Goal: Task Accomplishment & Management: Manage account settings

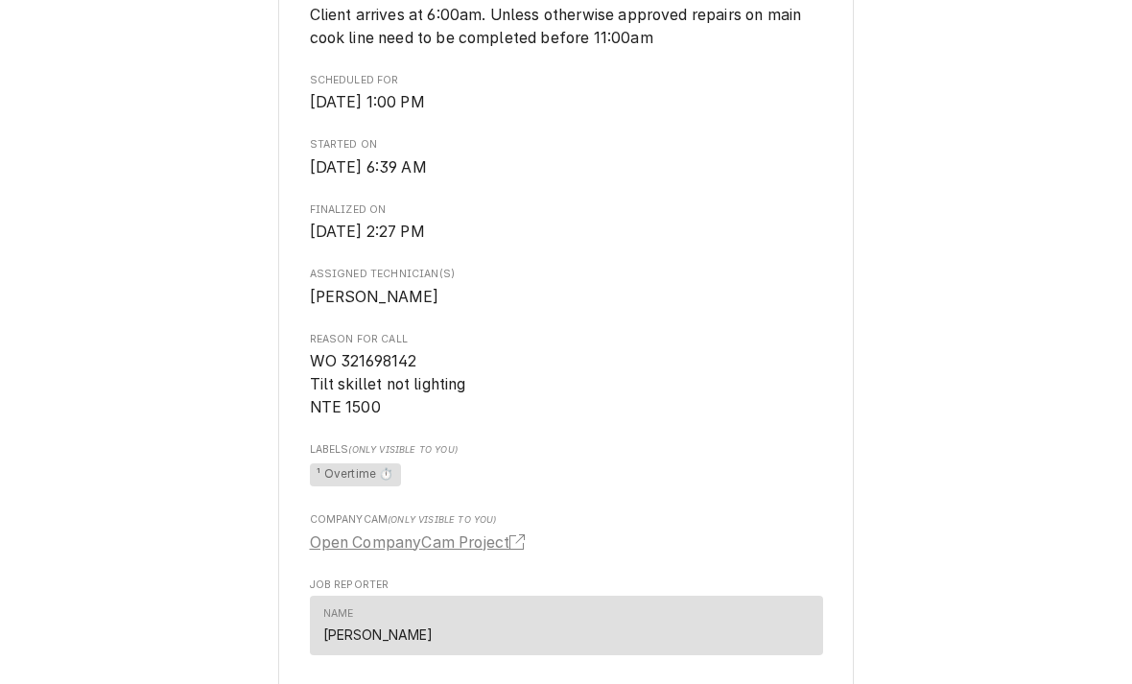
scroll to position [723, 0]
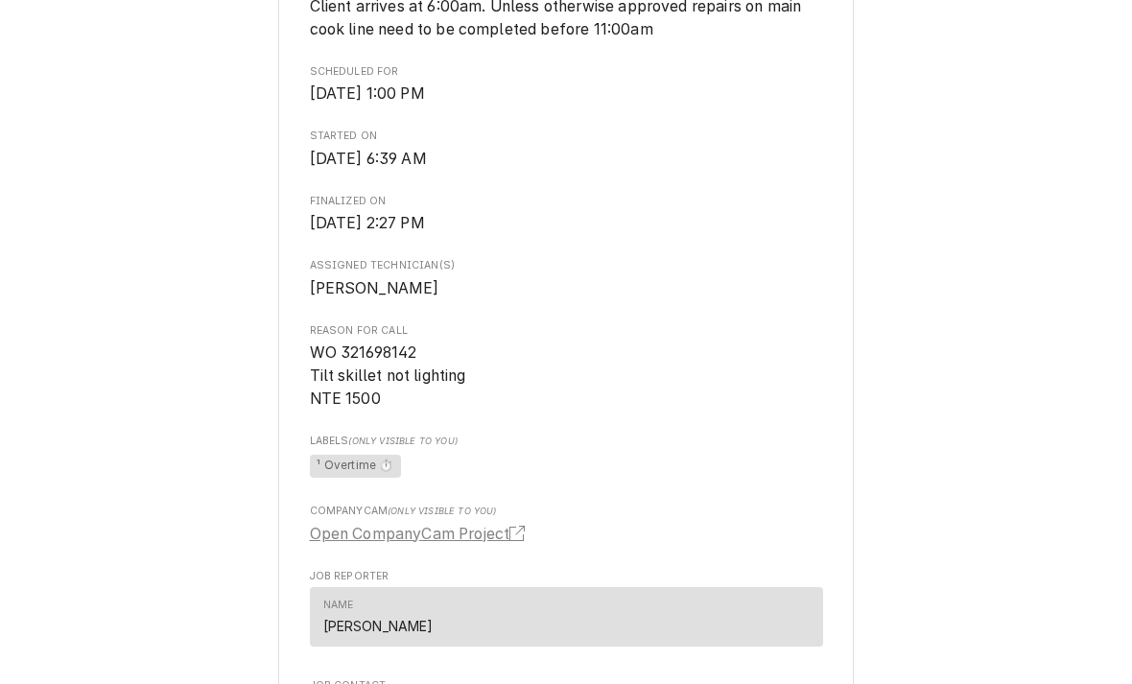
click at [264, 356] on div "Completed and Invoiced Job The Cheesecake Factory Greenville / 700 Haywood Rd, …" at bounding box center [566, 279] width 1132 height 1965
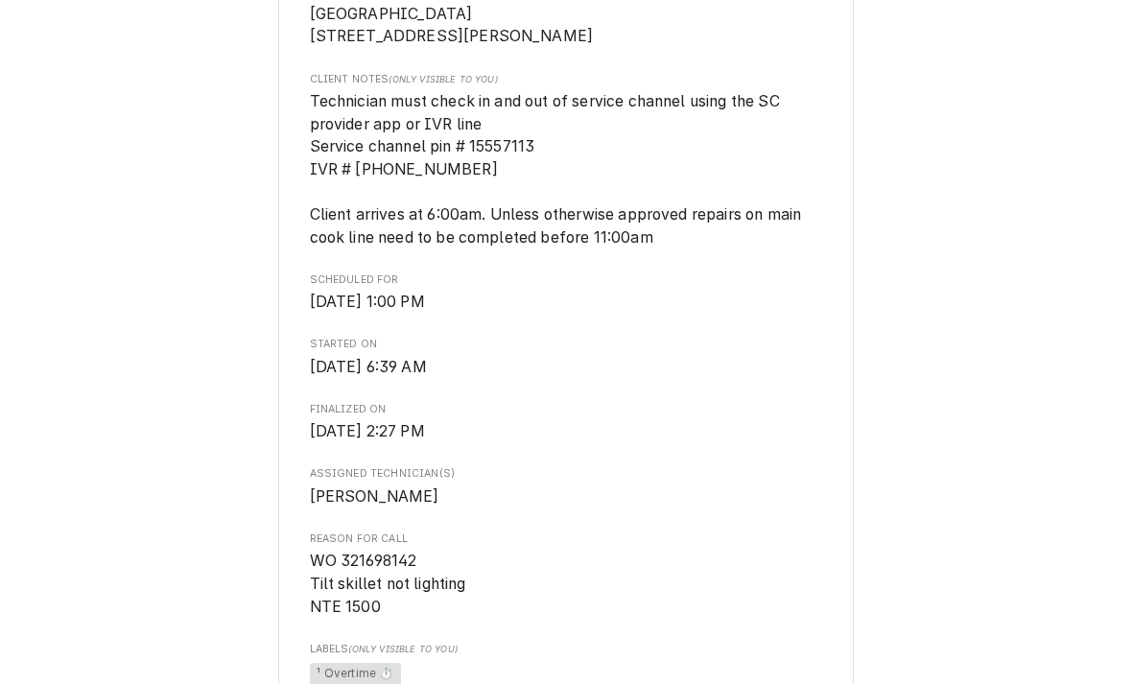
scroll to position [511, 0]
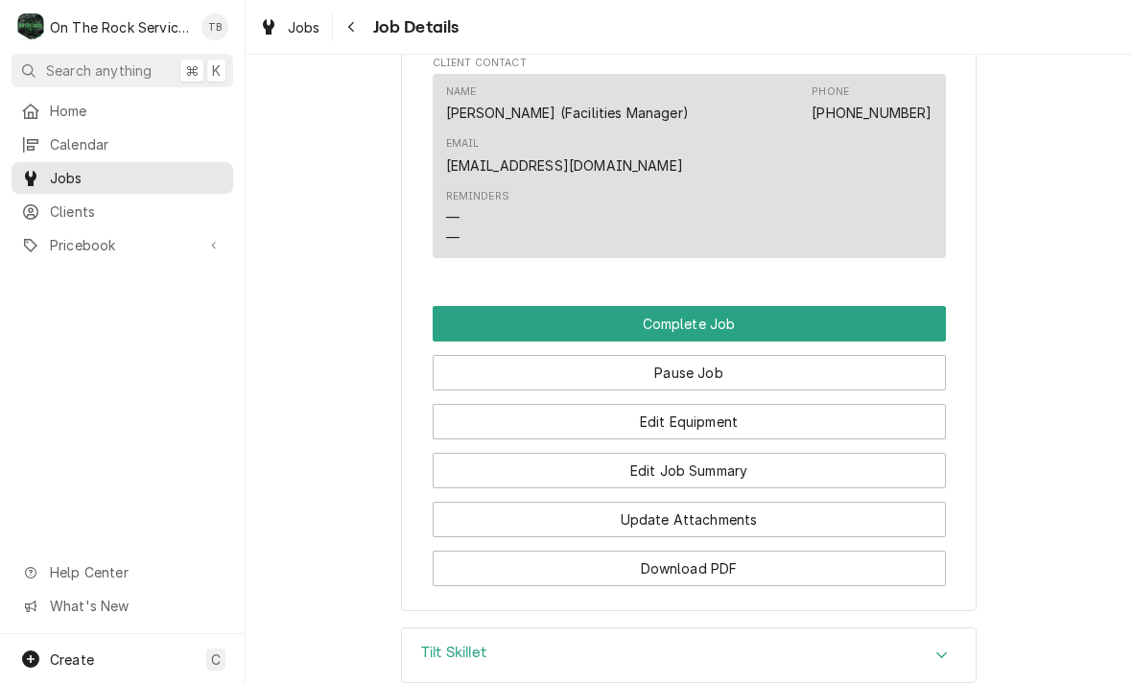
scroll to position [1736, 0]
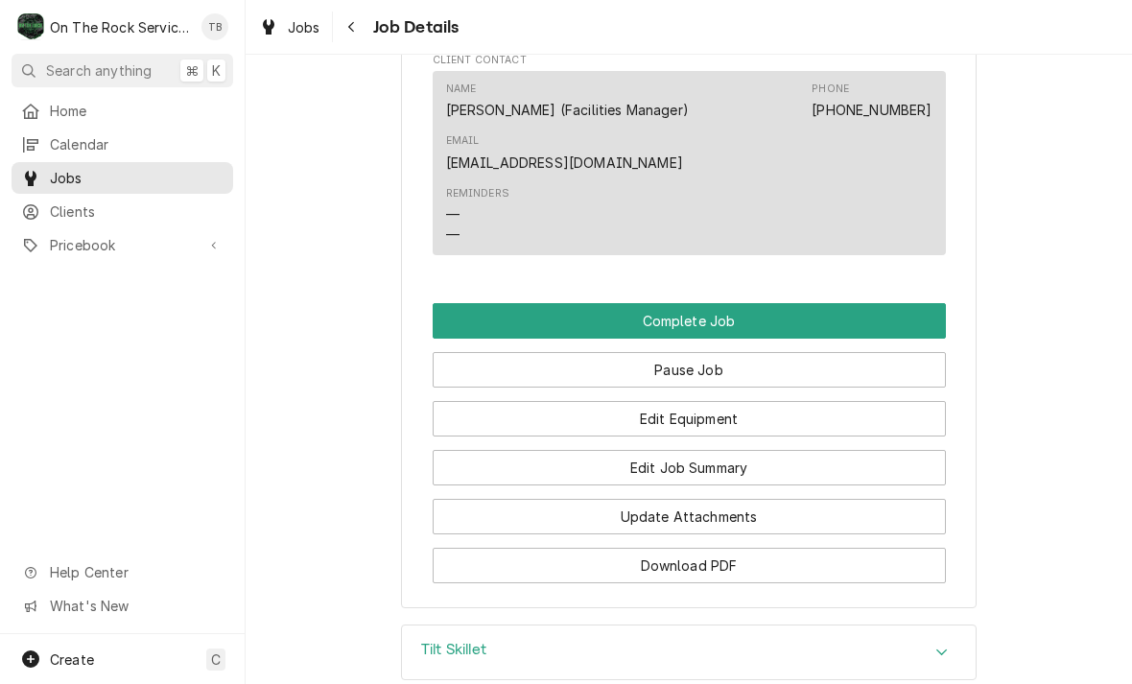
click at [703, 356] on button "Pause Job" at bounding box center [689, 369] width 513 height 35
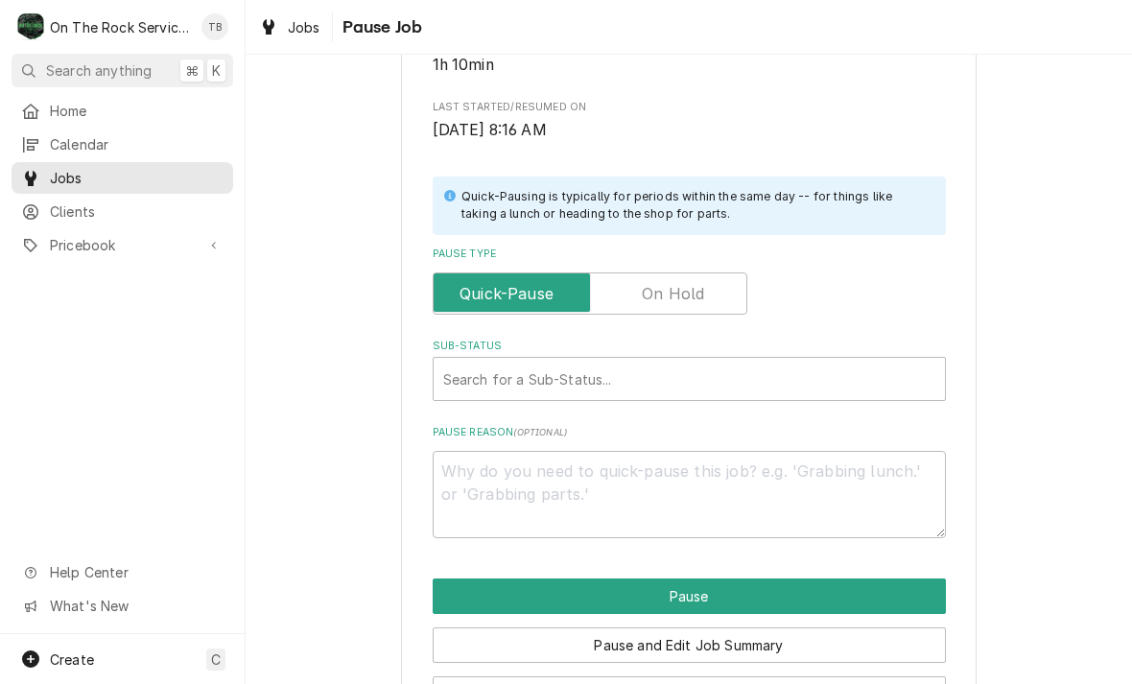
scroll to position [328, 0]
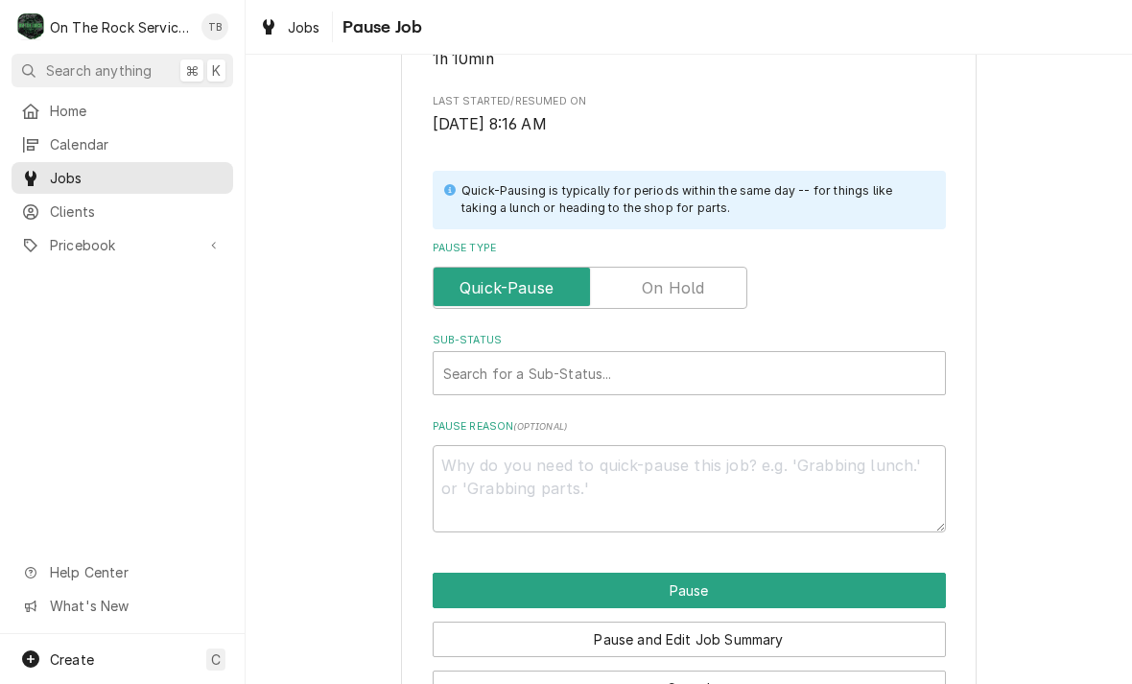
click at [706, 294] on input "Pause Type" at bounding box center [589, 288] width 297 height 42
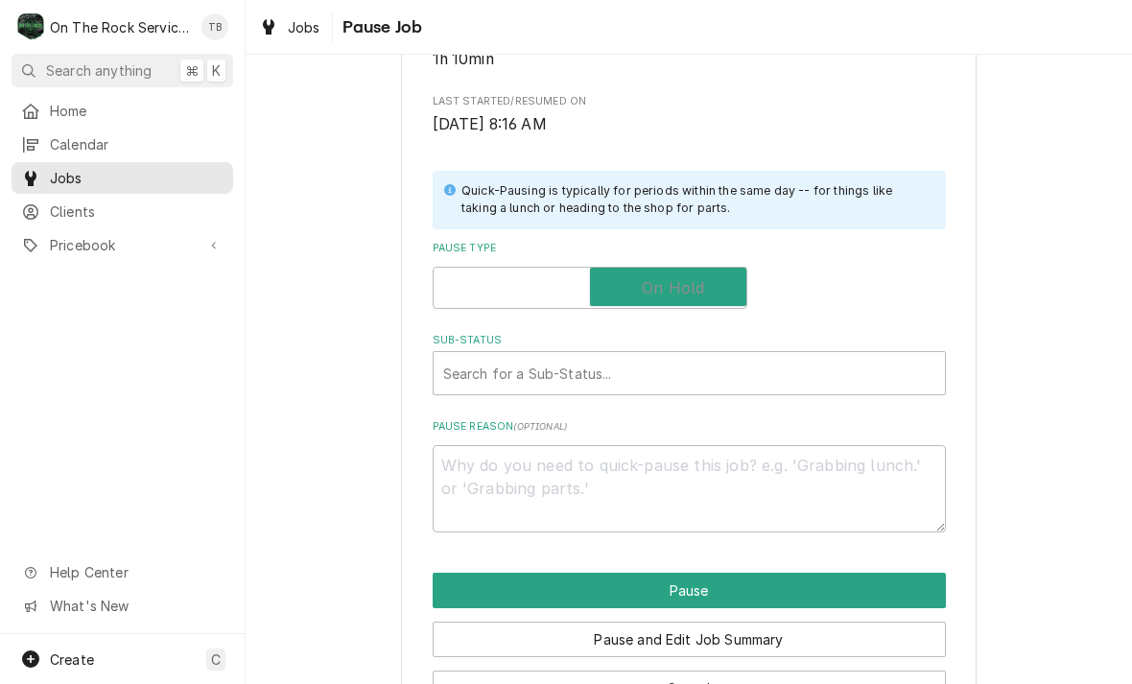
checkbox input "true"
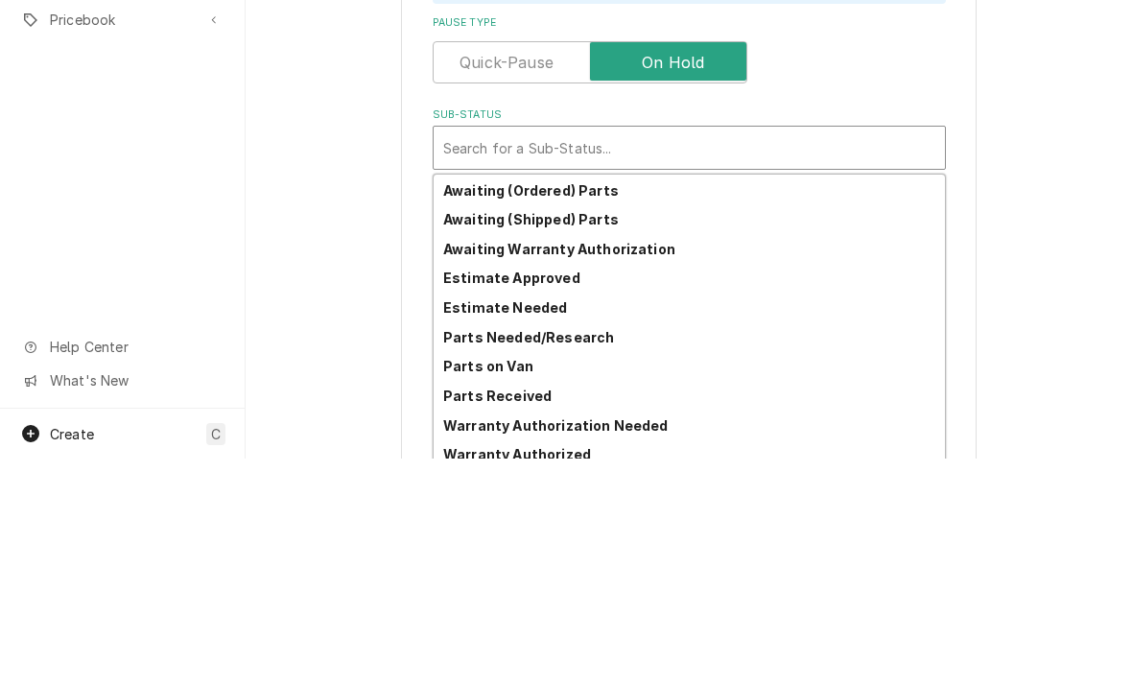
scroll to position [90, 0]
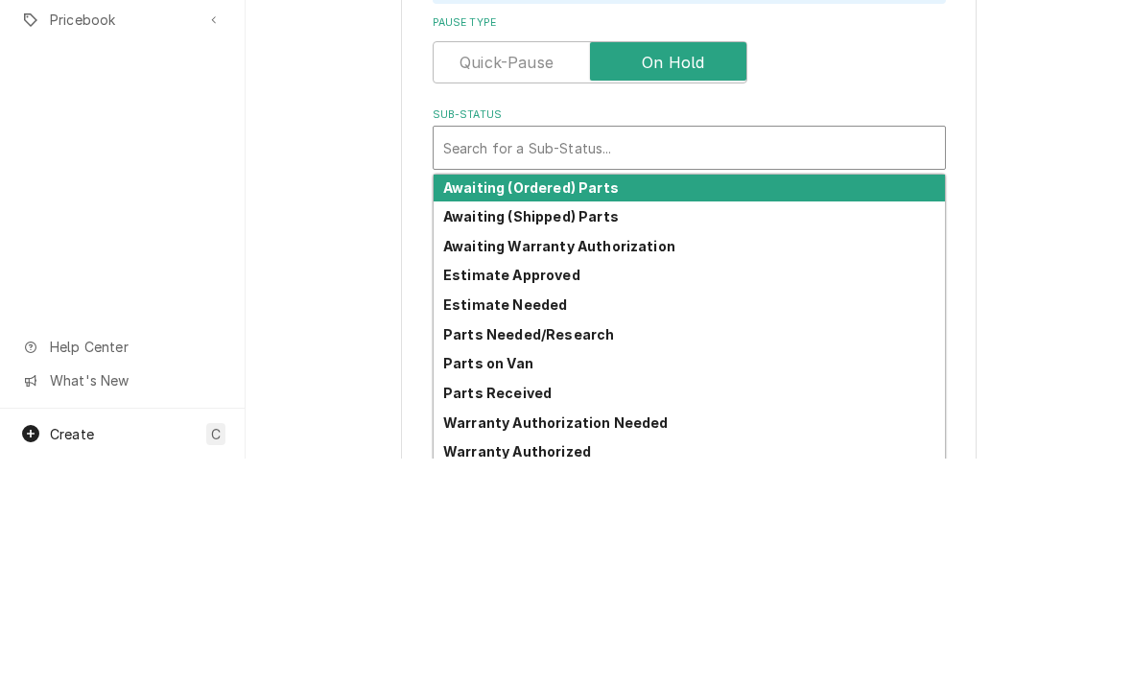
click at [592, 405] on strong "Awaiting (Ordered) Parts" at bounding box center [531, 413] width 176 height 16
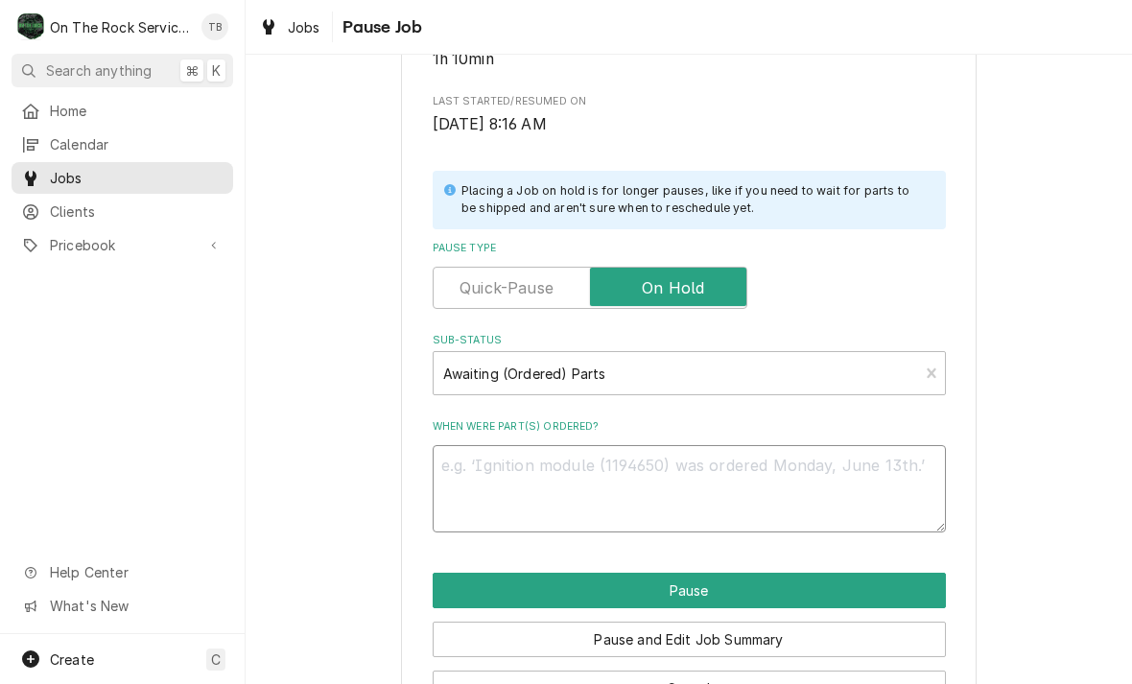
click at [497, 465] on textarea "When were part(s) ordered?" at bounding box center [689, 488] width 513 height 87
type textarea "x"
type textarea "V"
type textarea "x"
type textarea "Va"
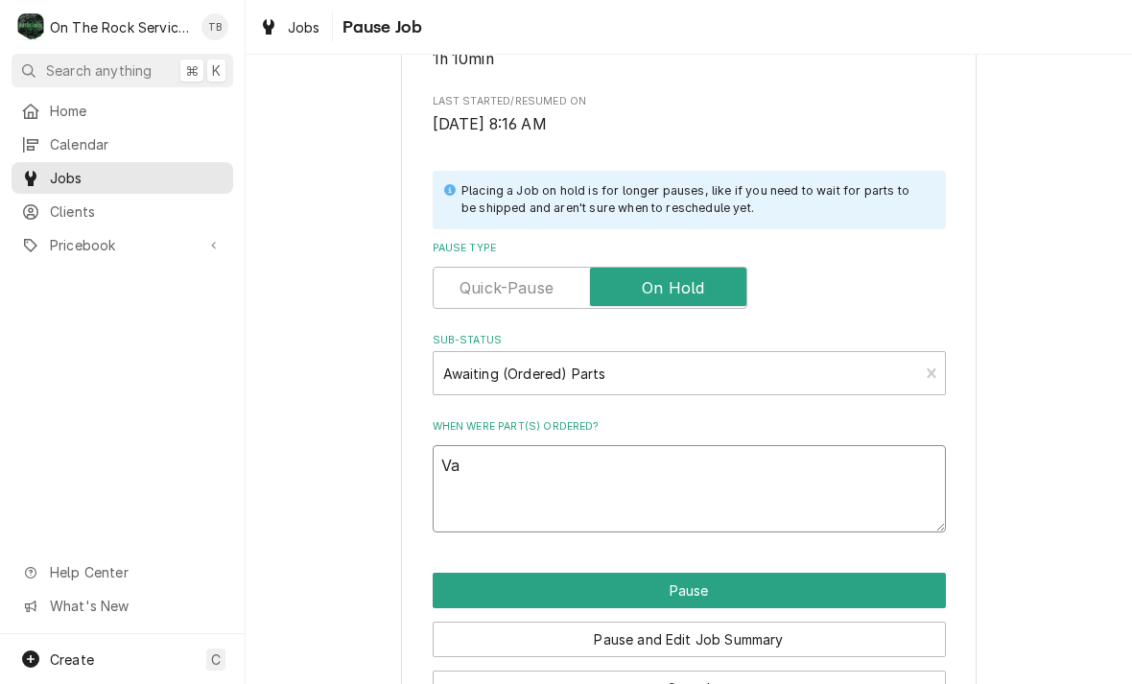
type textarea "x"
type textarea "Val"
type textarea "x"
type textarea "Vale"
type textarea "x"
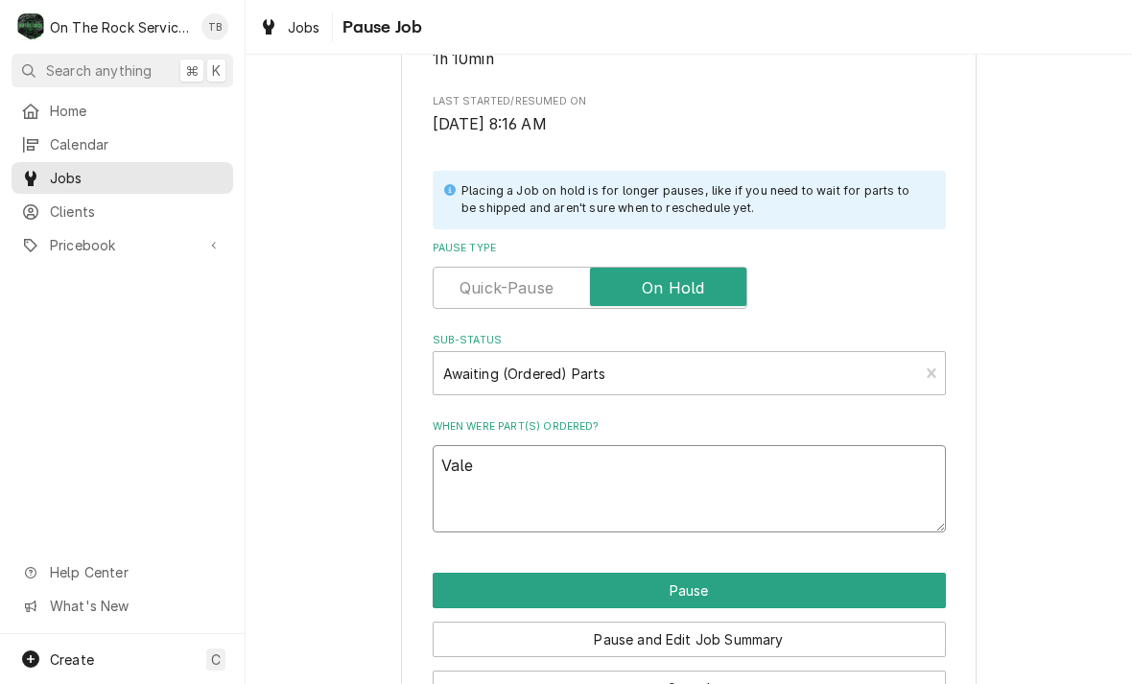
type textarea "Val"
type textarea "x"
type textarea "Va"
type textarea "x"
type textarea "Val"
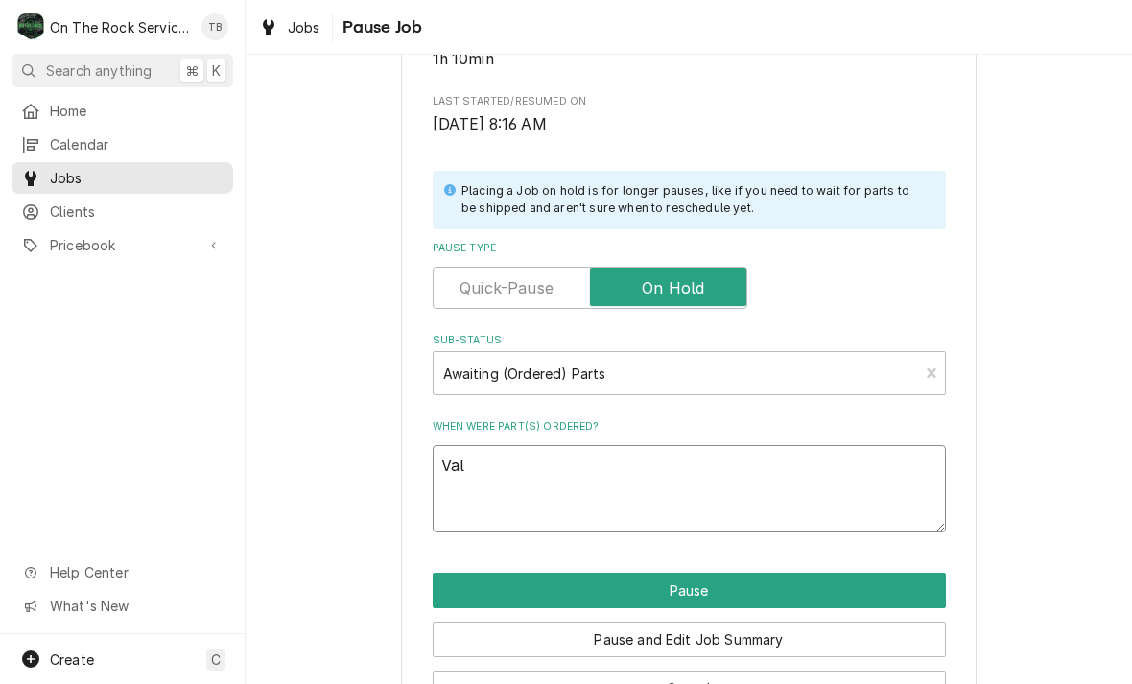
type textarea "x"
type textarea "Valv"
type textarea "x"
type textarea "Valve"
type textarea "x"
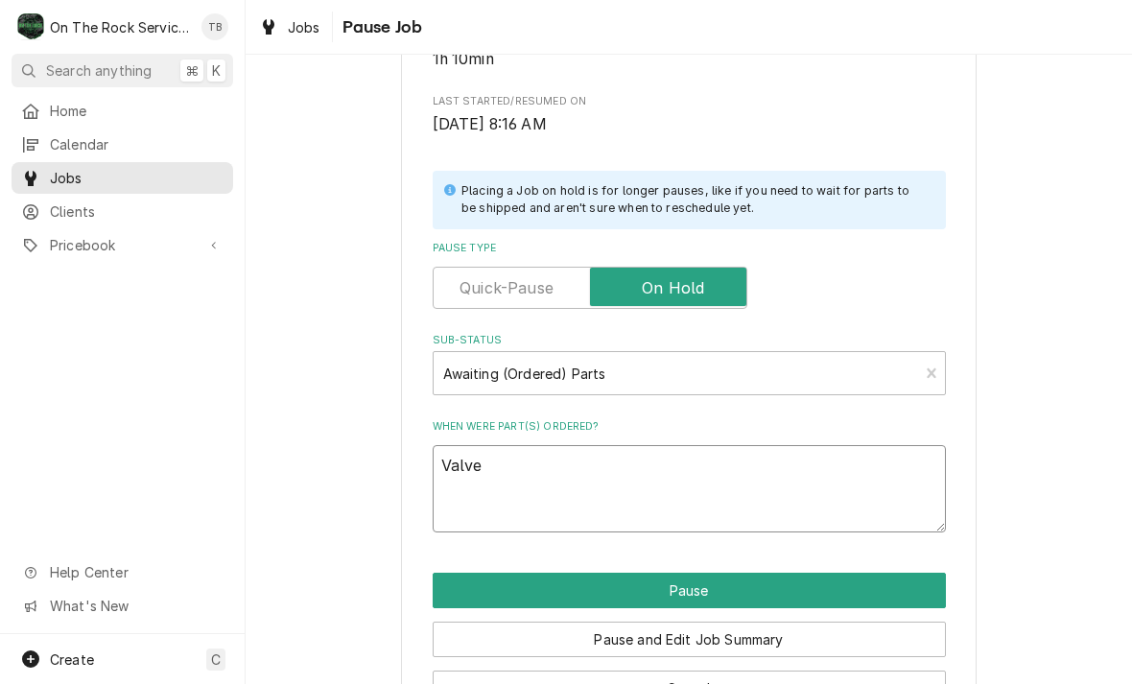
type textarea "Valve"
type textarea "x"
type textarea "Valve p"
type textarea "x"
type textarea "Valve pi"
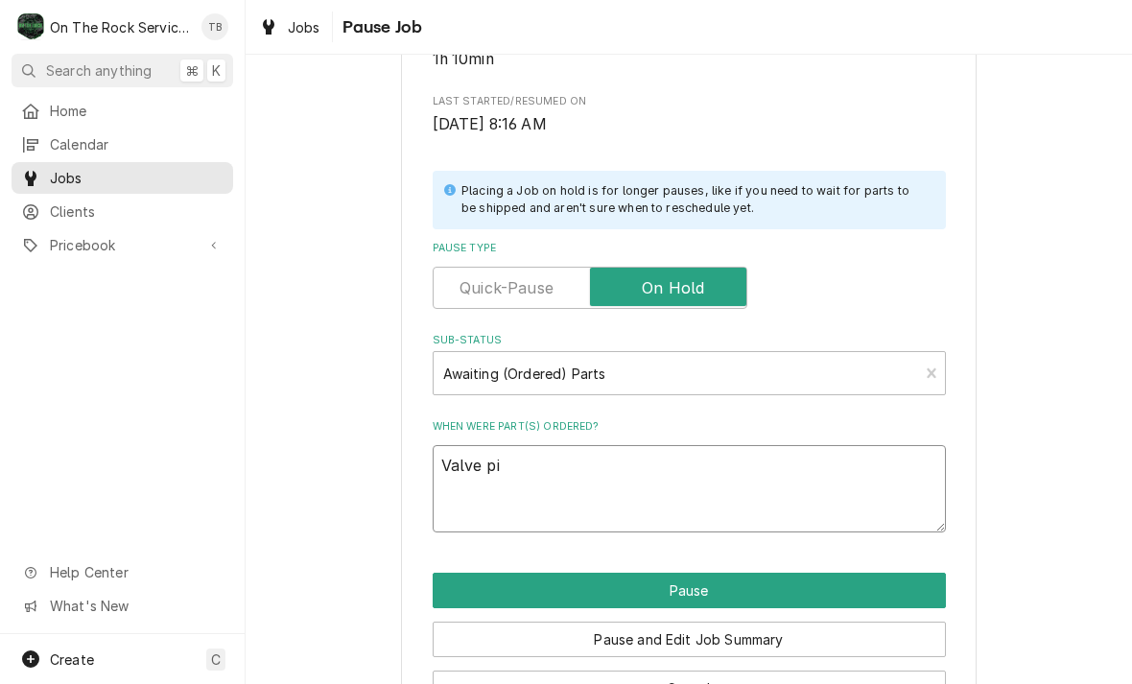
type textarea "x"
type textarea "Valve pip"
type textarea "x"
type textarea "Valve pipi"
type textarea "x"
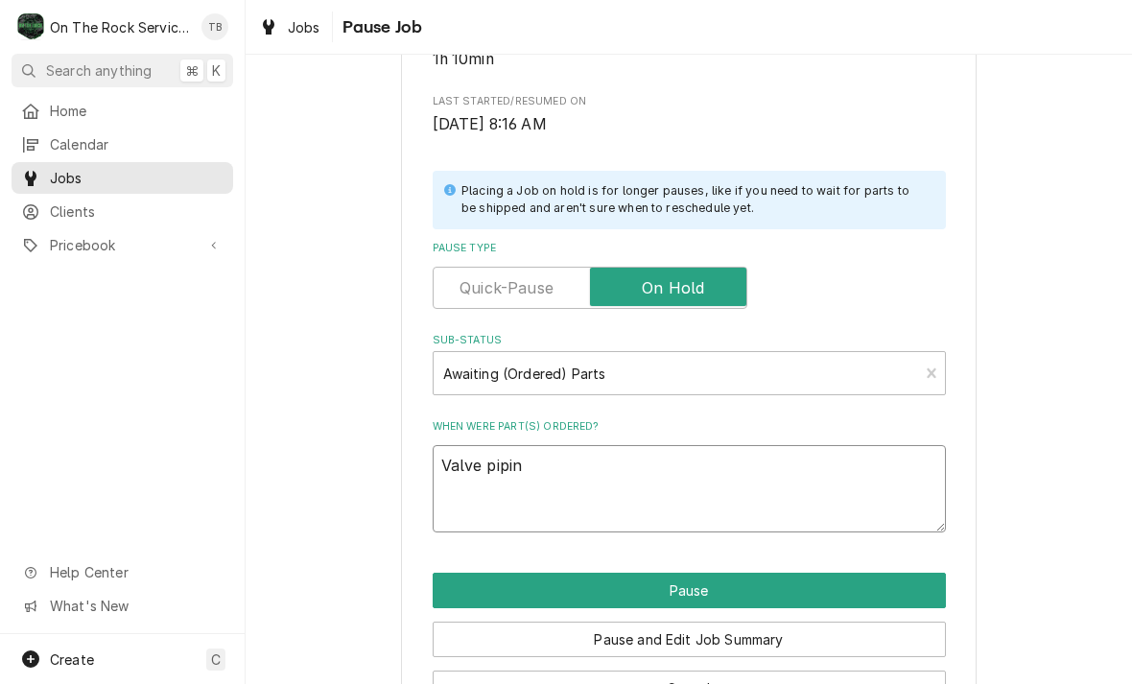
type textarea "Valve piping"
type textarea "x"
type textarea "Valve piping"
type textarea "x"
type textarea "Valve piping e"
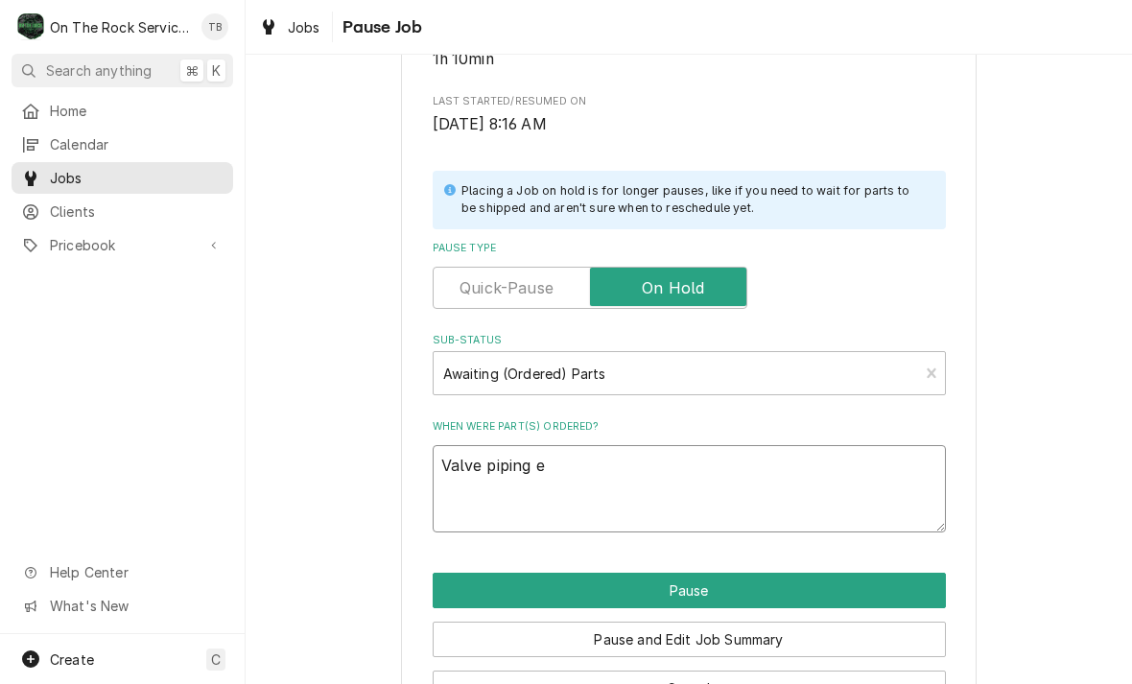
type textarea "x"
type textarea "Valve piping ec"
type textarea "x"
type textarea "Valve piping ect"
type textarea "x"
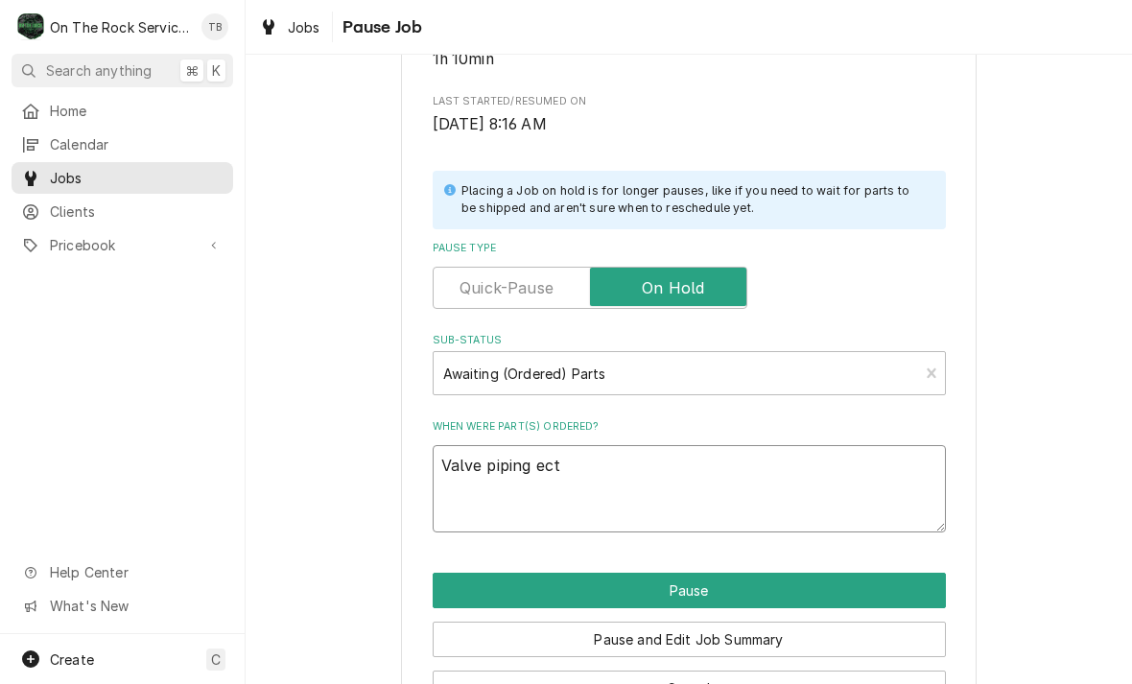
type textarea "Valve piping etc"
type textarea "x"
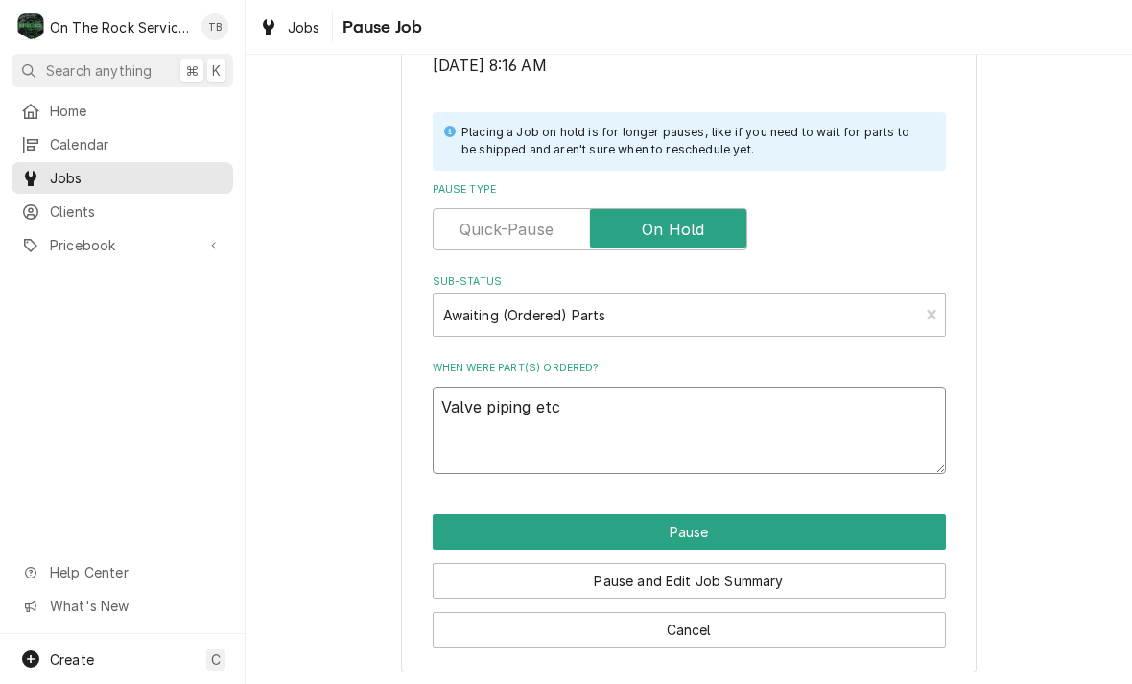
scroll to position [386, 0]
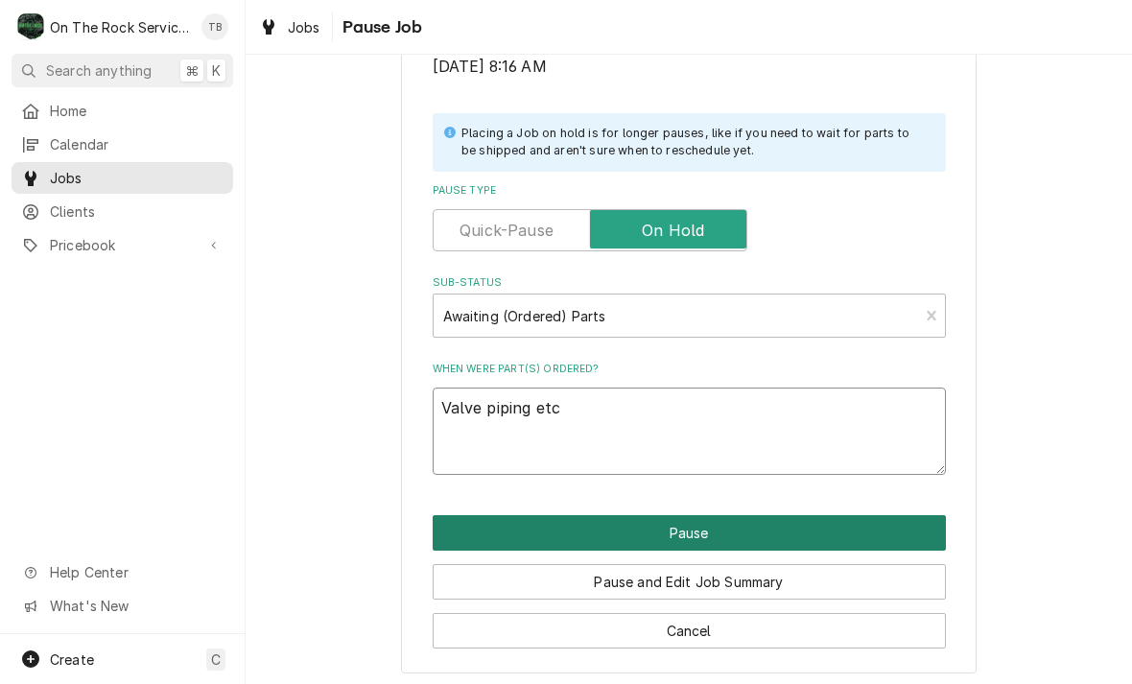
type textarea "Valve piping etc"
click at [713, 521] on button "Pause" at bounding box center [689, 532] width 513 height 35
type textarea "x"
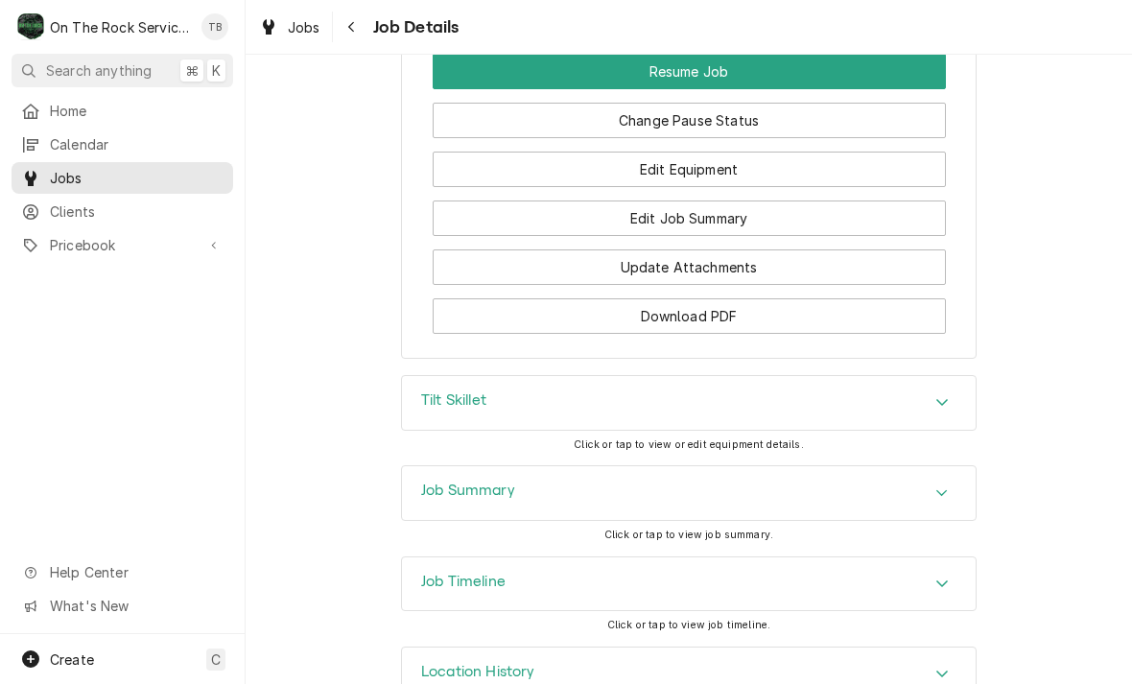
scroll to position [2067, 0]
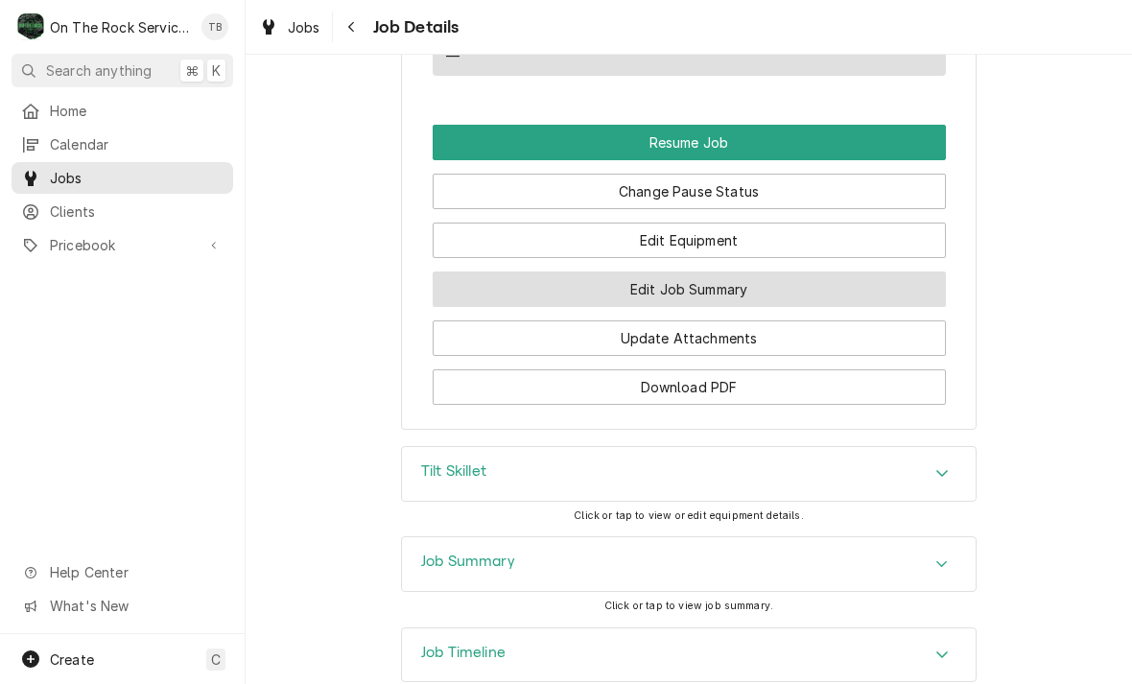
click at [722, 279] on button "Edit Job Summary" at bounding box center [689, 288] width 513 height 35
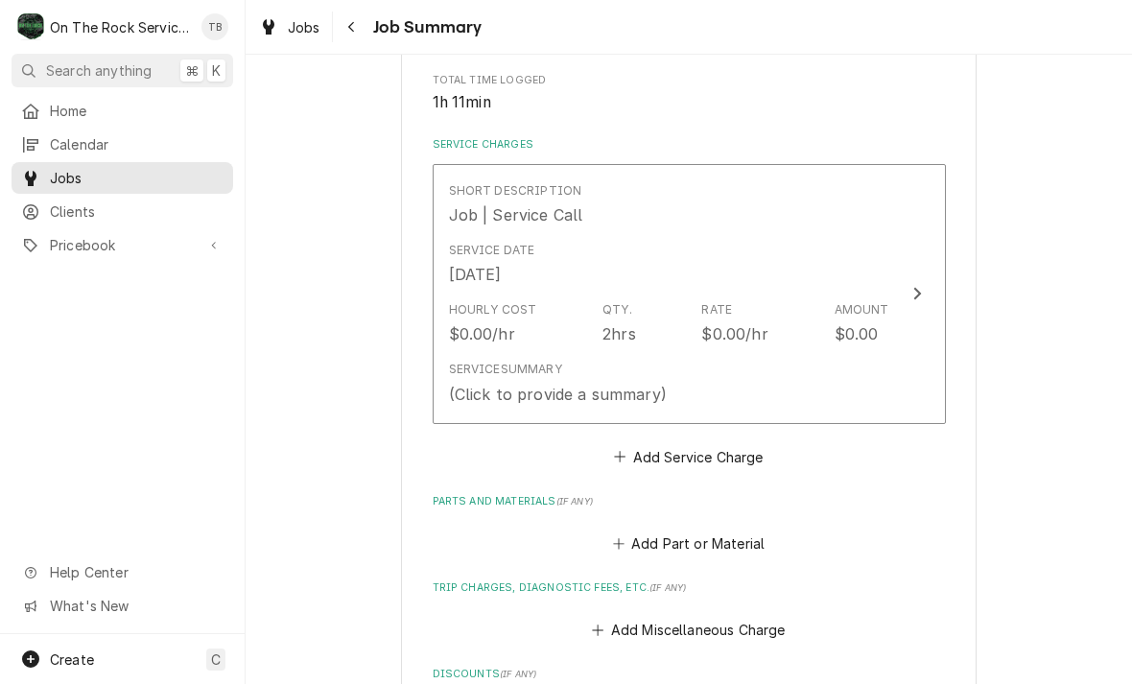
scroll to position [467, 0]
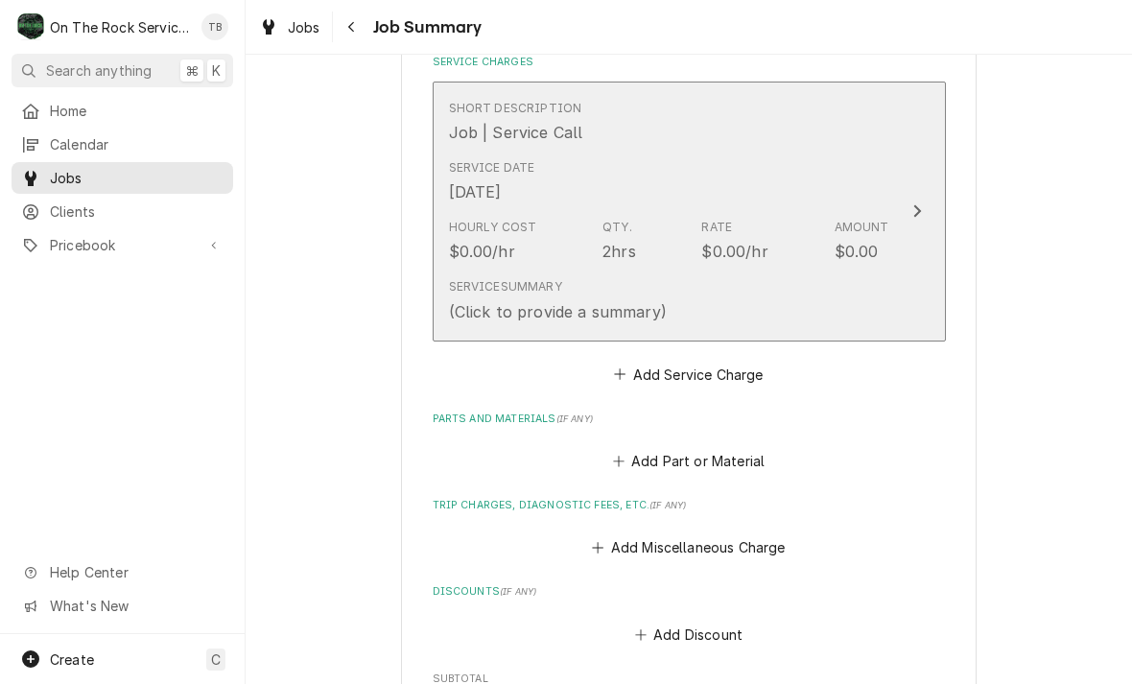
click at [810, 301] on div "Service Summary (Click to provide a summary)" at bounding box center [669, 300] width 440 height 59
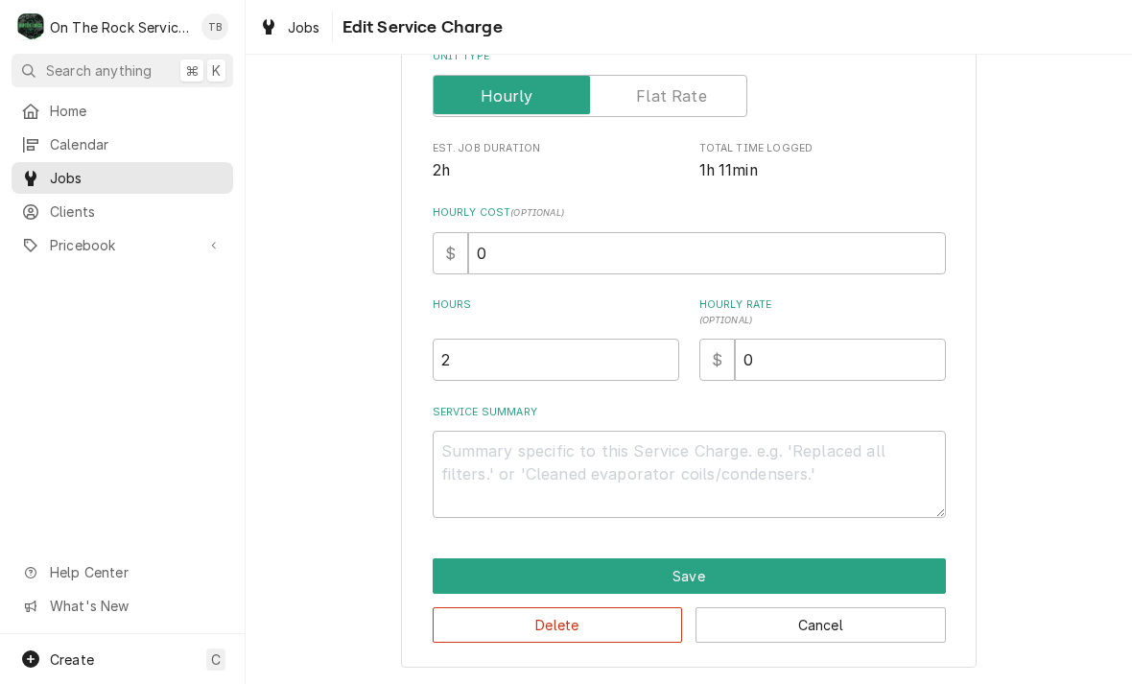
scroll to position [292, 0]
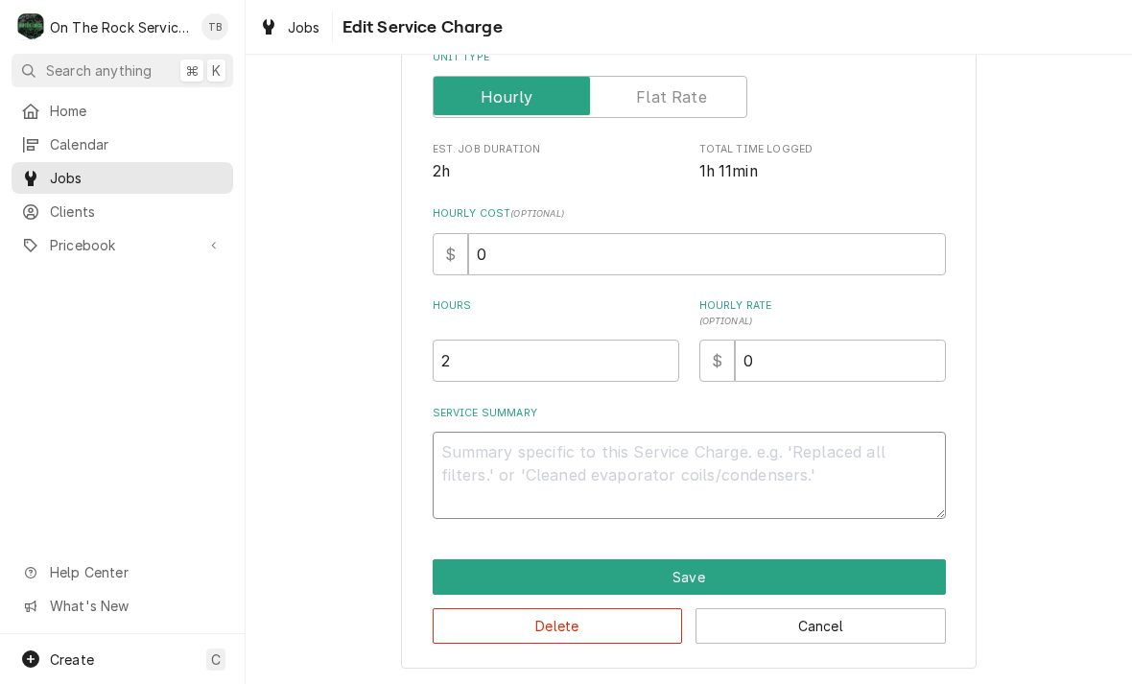
click at [493, 482] on textarea "Service Summary" at bounding box center [689, 475] width 513 height 87
click at [512, 359] on input "2" at bounding box center [556, 361] width 247 height 42
type textarea "x"
type input "1"
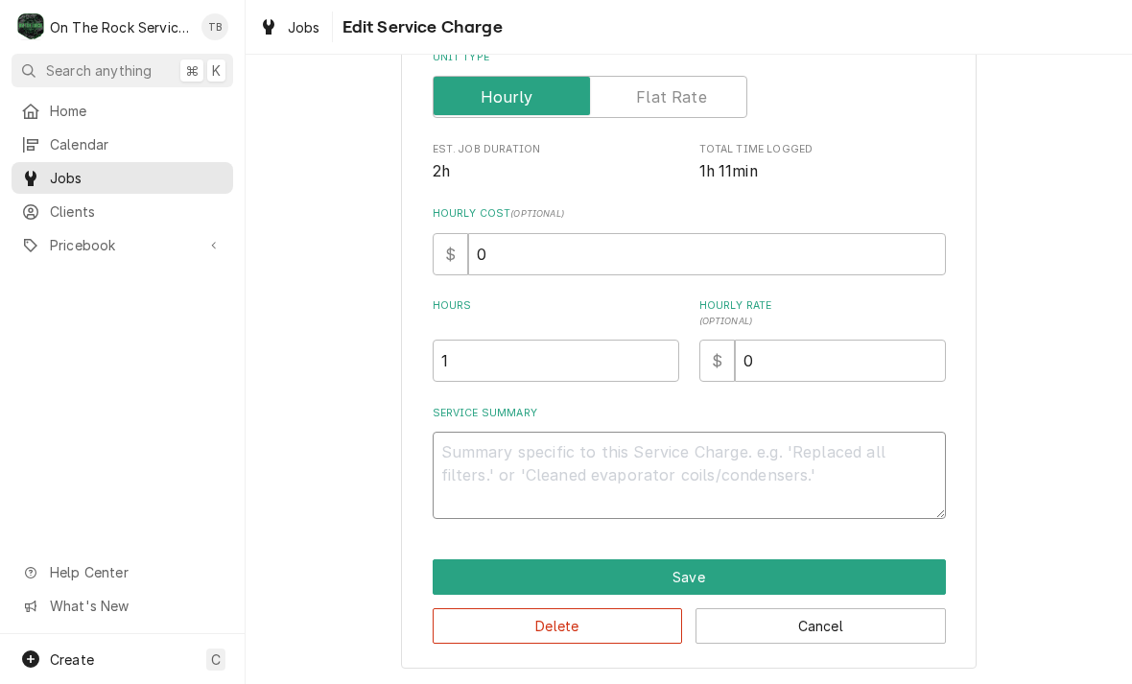
click at [529, 475] on textarea "Service Summary" at bounding box center [689, 475] width 513 height 87
type textarea "x"
type textarea "9"
type textarea "x"
type textarea "9/"
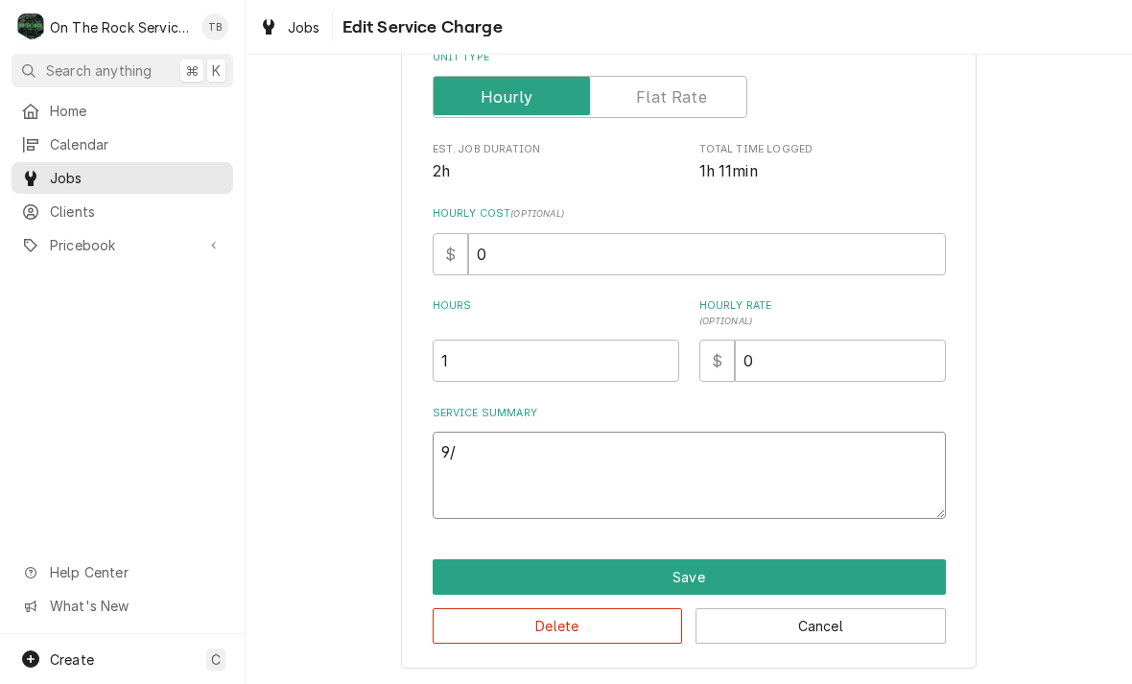
type textarea "x"
type textarea "9/5"
type textarea "x"
type textarea "9/5/"
type textarea "x"
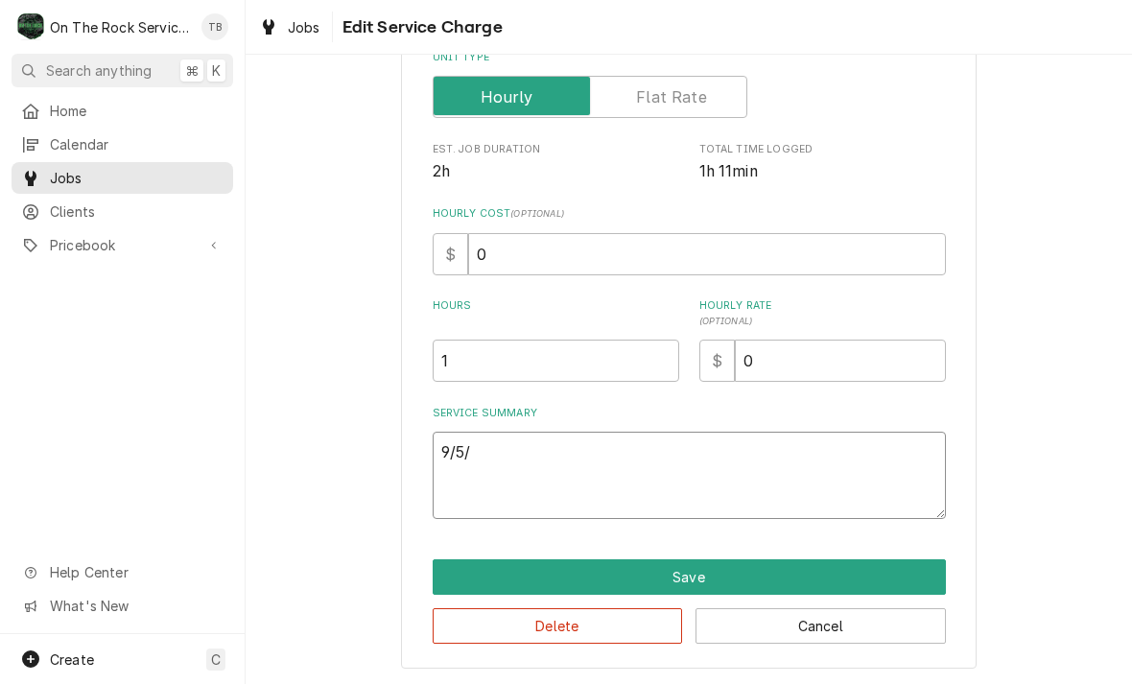
type textarea "9/5/2"
type textarea "x"
type textarea "9/5/25"
type textarea "x"
type textarea "9/5/25"
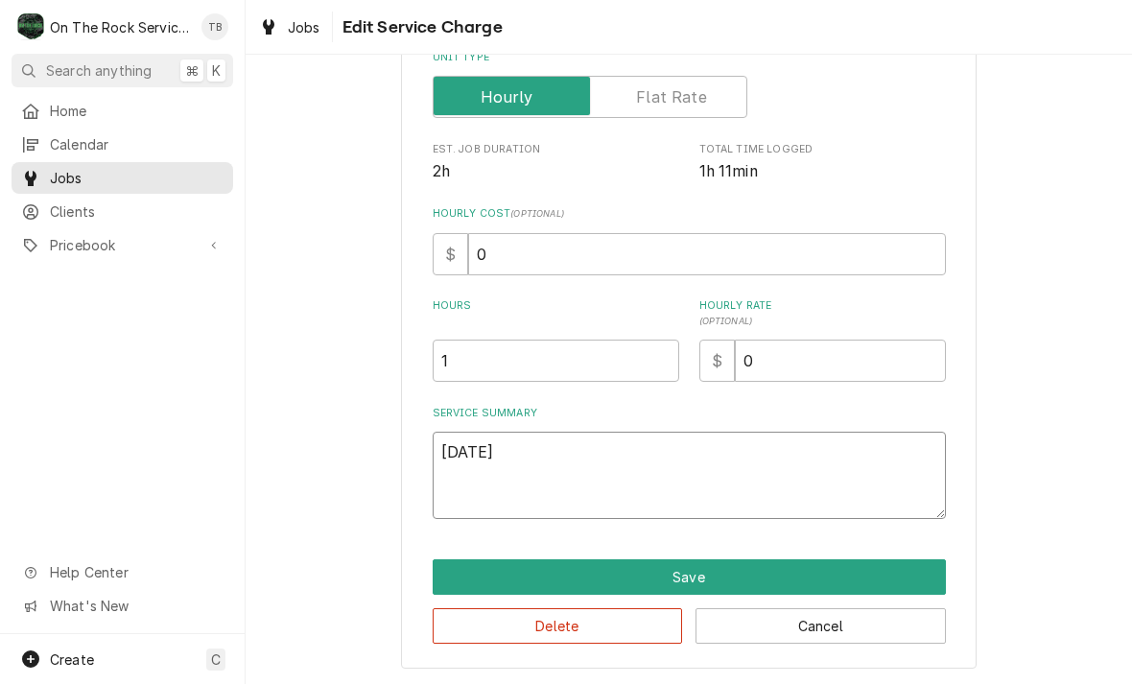
type textarea "x"
type textarea "9/5/25 t"
type textarea "x"
type textarea "9/5/25 tm"
type textarea "x"
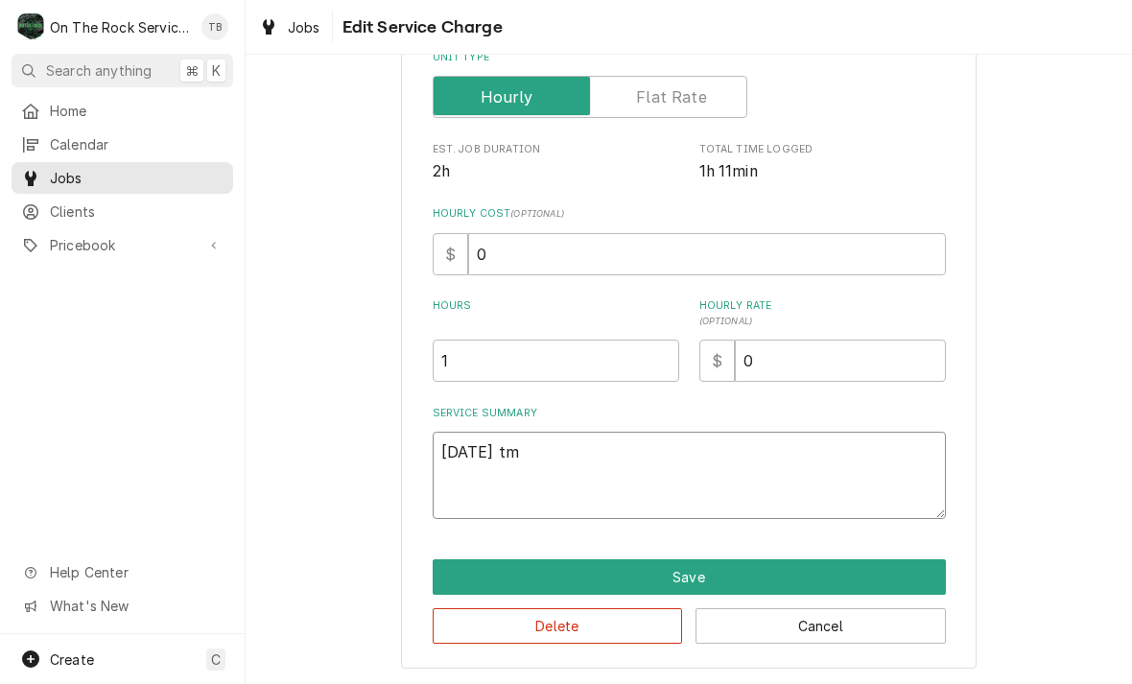
type textarea "9/5/25 tmb"
type textarea "x"
type textarea "9/5/25 tmb"
type textarea "x"
type textarea "9/5/25 tmb p"
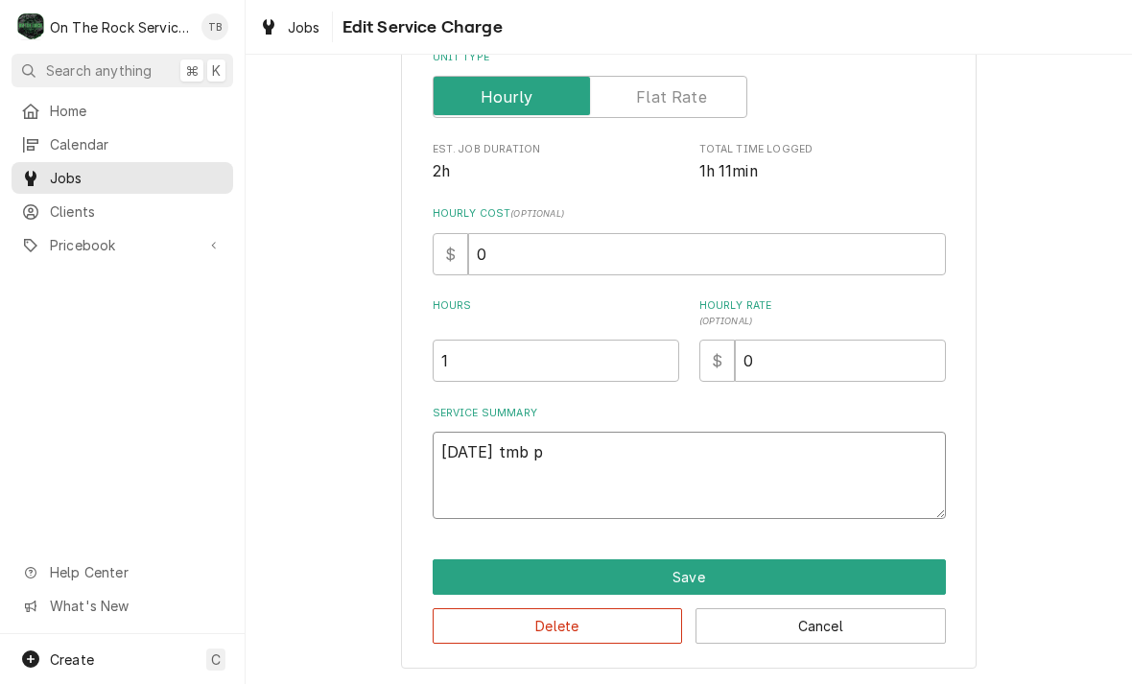
type textarea "x"
type textarea "9/5/25 tmb pr"
type textarea "x"
type textarea "9/5/25 tmb pro"
type textarea "x"
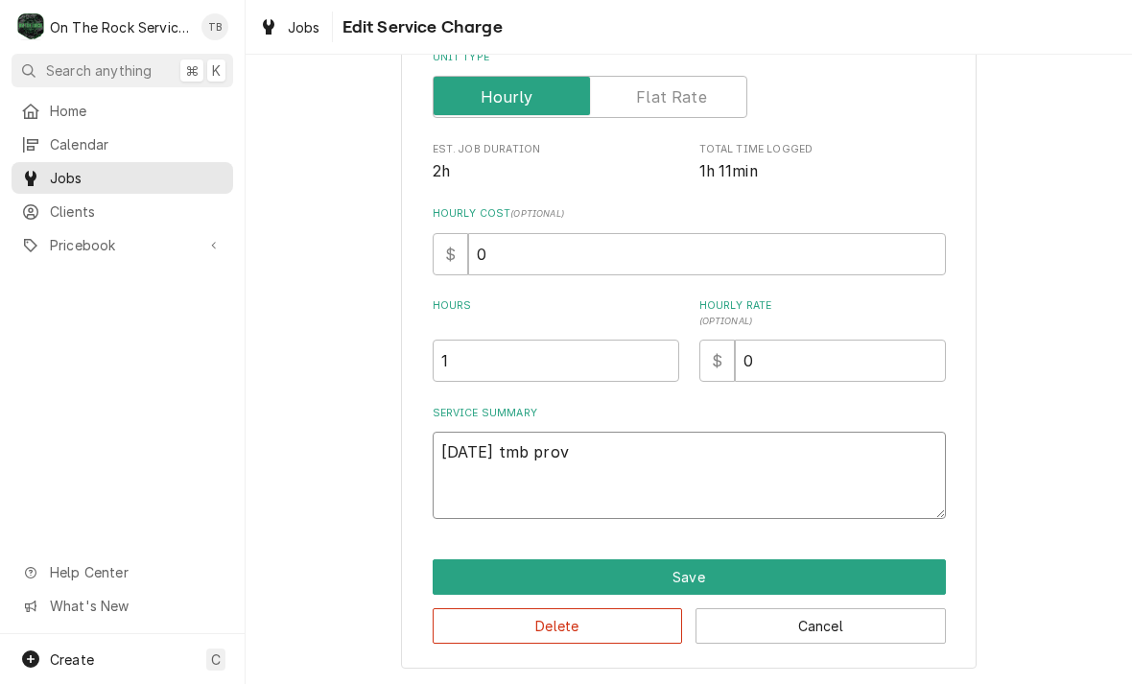
type textarea "9/5/25 tmb provi"
type textarea "x"
type textarea "9/5/25 tmb provid"
type textarea "x"
type textarea "9/5/25 tmb provide"
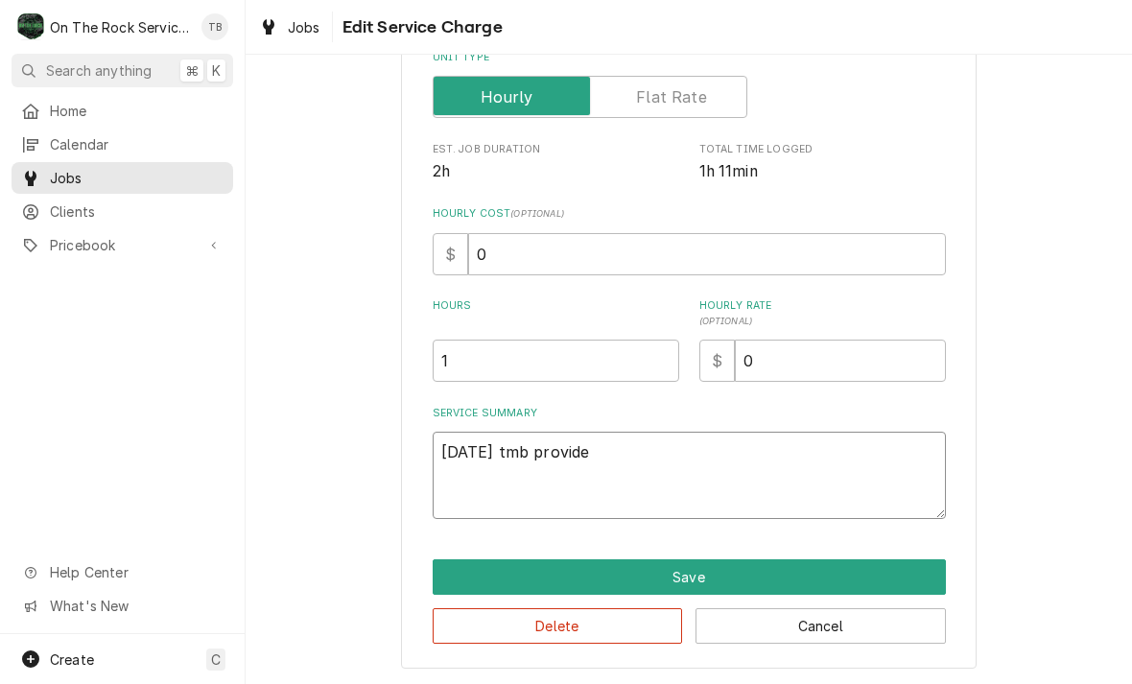
type textarea "x"
type textarea "9/5/25 tmb provide s"
type textarea "x"
type textarea "9/5/25 tmb provide se"
type textarea "x"
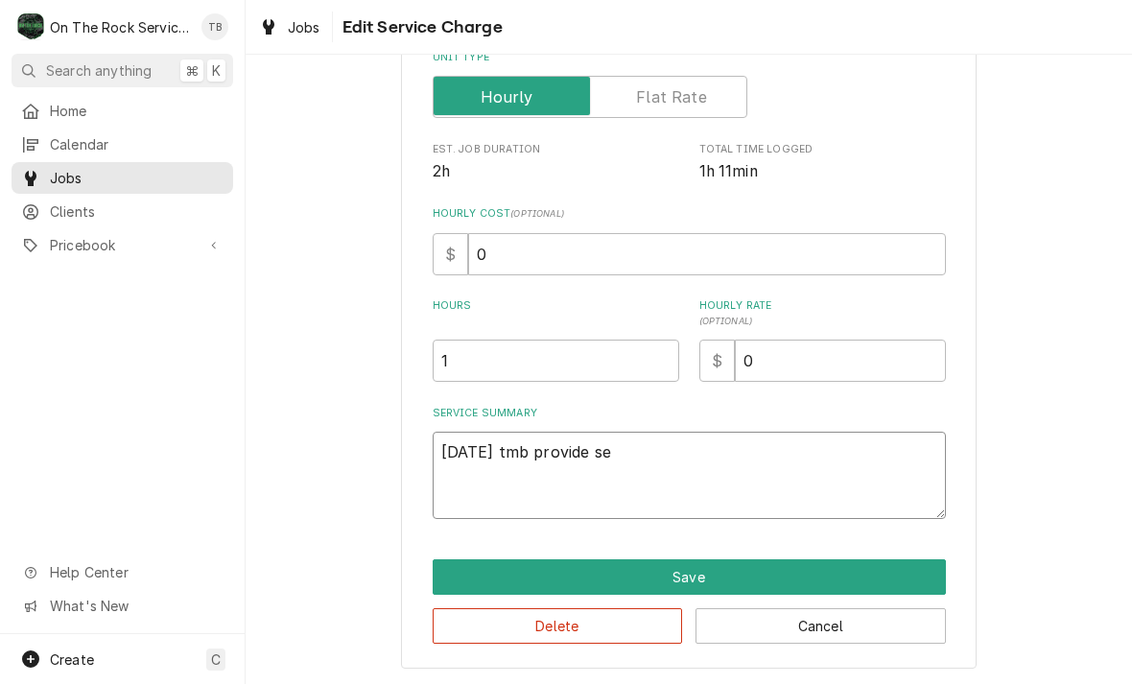
type textarea "9/5/25 tmb provide ser"
type textarea "x"
type textarea "9/5/25 tmb provide serv"
type textarea "x"
type textarea "9/5/25 tmb provide servi"
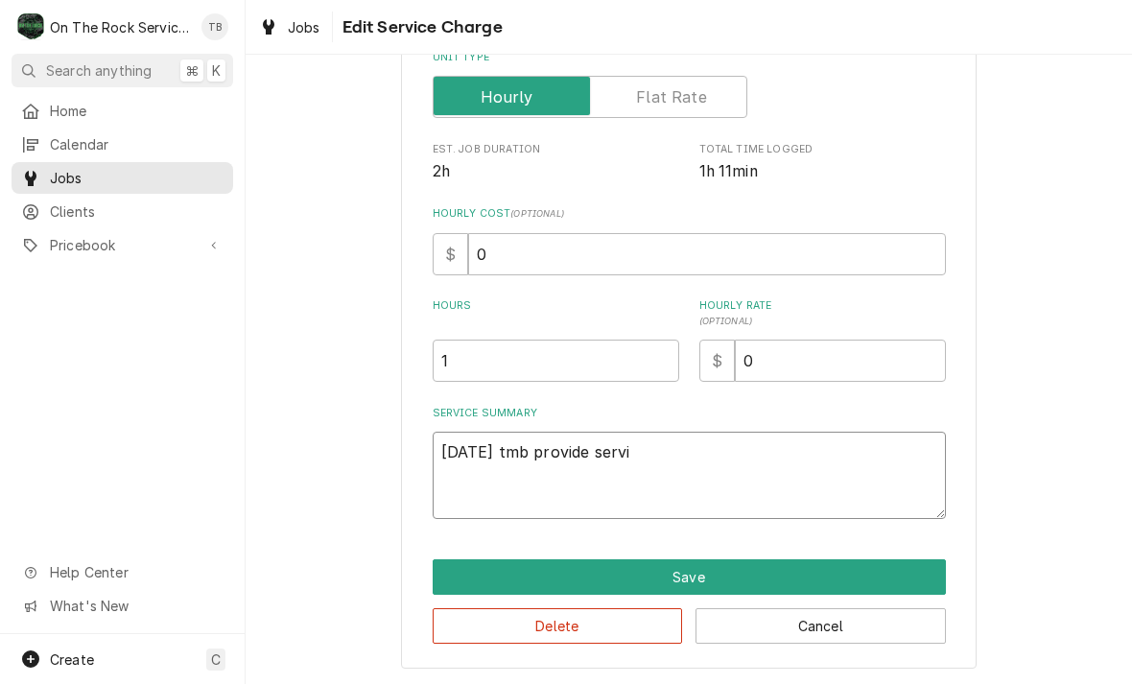
type textarea "x"
type textarea "9/5/25 tmb provide servic"
type textarea "x"
type textarea "9/5/25 tmb provide service"
type textarea "x"
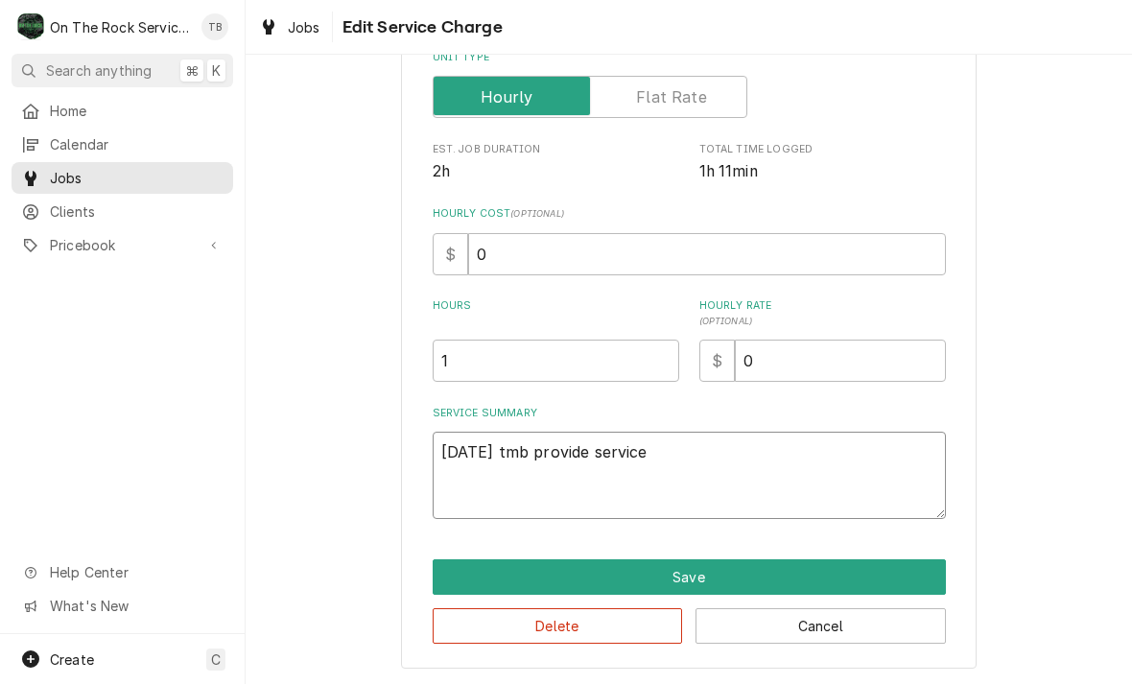
type textarea "9/5/25 tmb provide service p"
type textarea "x"
type textarea "9/5/25 tmb provide service pa"
type textarea "x"
type textarea "9/5/25 tmb provide service par"
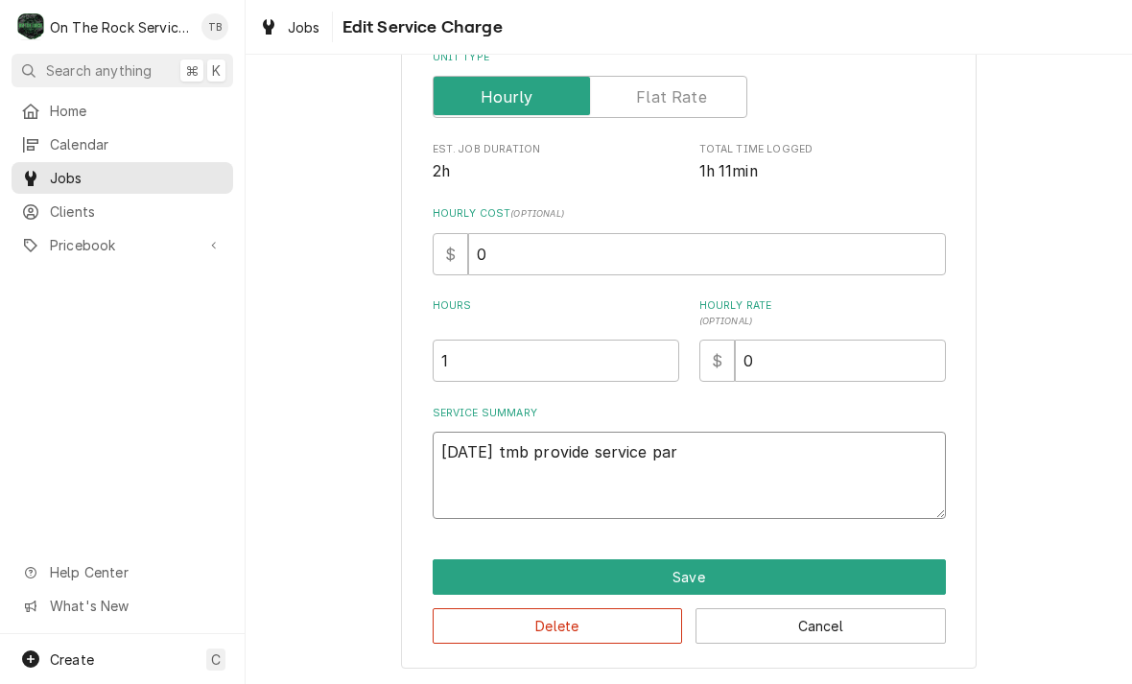
type textarea "x"
type textarea "9/5/25 tmb provide service part"
type textarea "x"
type textarea "9/5/25 tmb provide service parts"
type textarea "x"
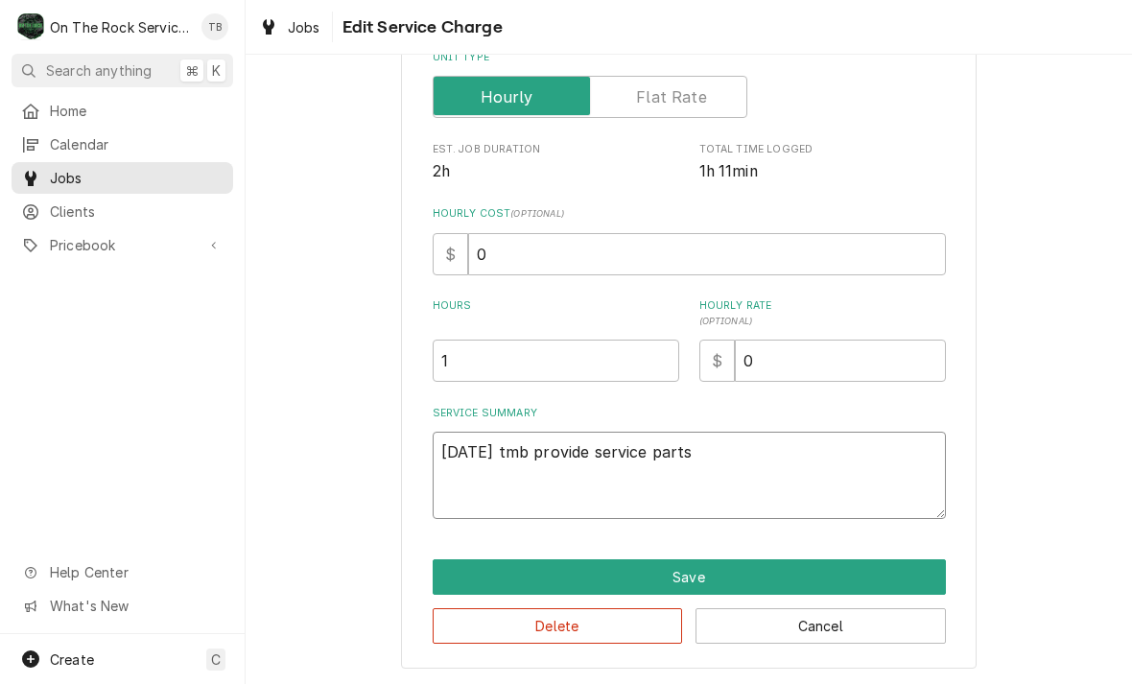
type textarea "9/5/25 tmb provide service parts"
type textarea "x"
type textarea "9/5/25 tmb provide service parts a"
type textarea "x"
type textarea "9/5/25 tmb provide service parts an"
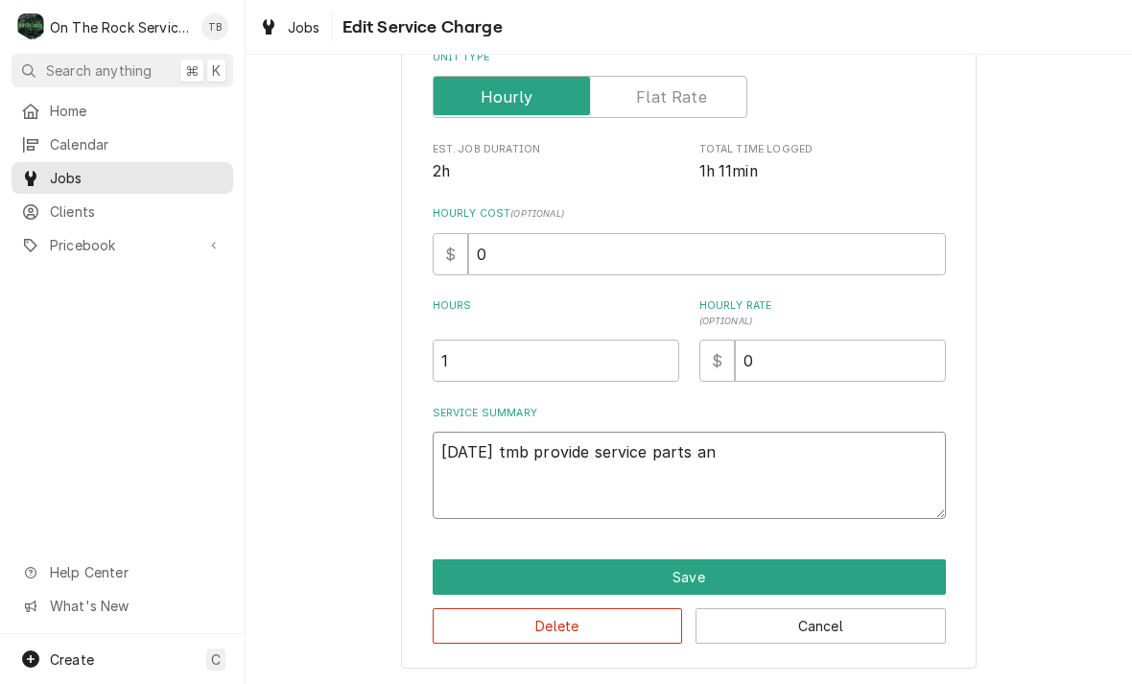
type textarea "x"
type textarea "9/5/25 tmb provide service parts and"
type textarea "x"
type textarea "9/5/25 tmb provide service parts and l"
type textarea "x"
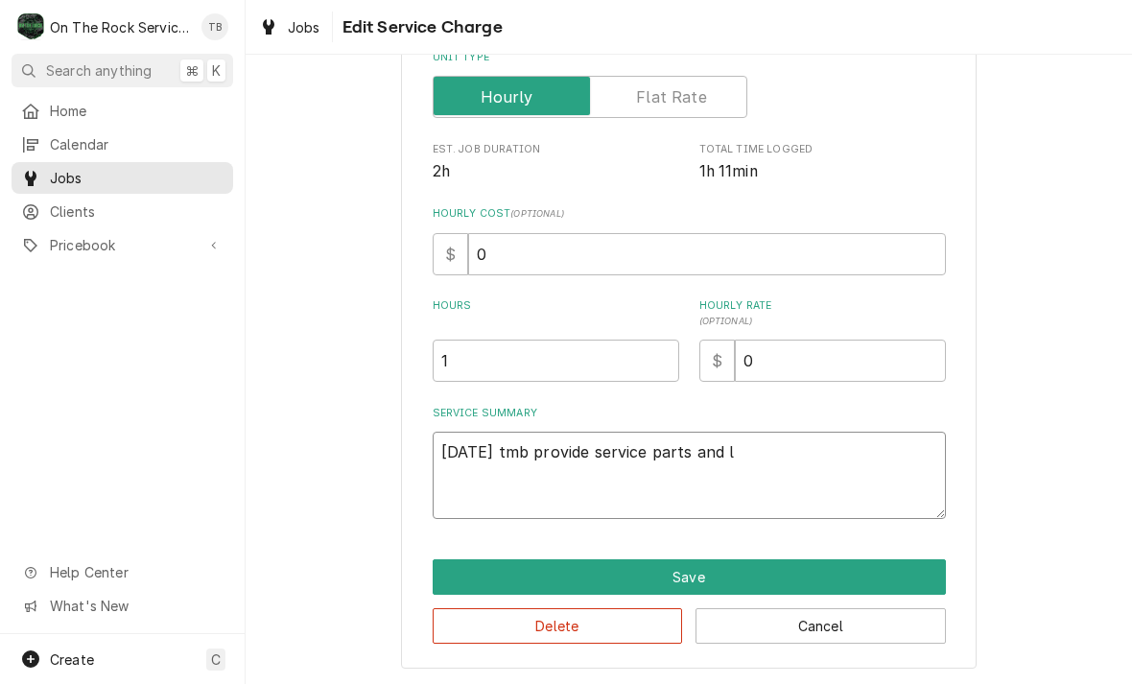
type textarea "9/5/25 tmb provide service parts and la"
type textarea "x"
type textarea "9/5/25 tmb provide service parts and lab"
type textarea "x"
type textarea "9/5/25 tmb provide service parts and labo"
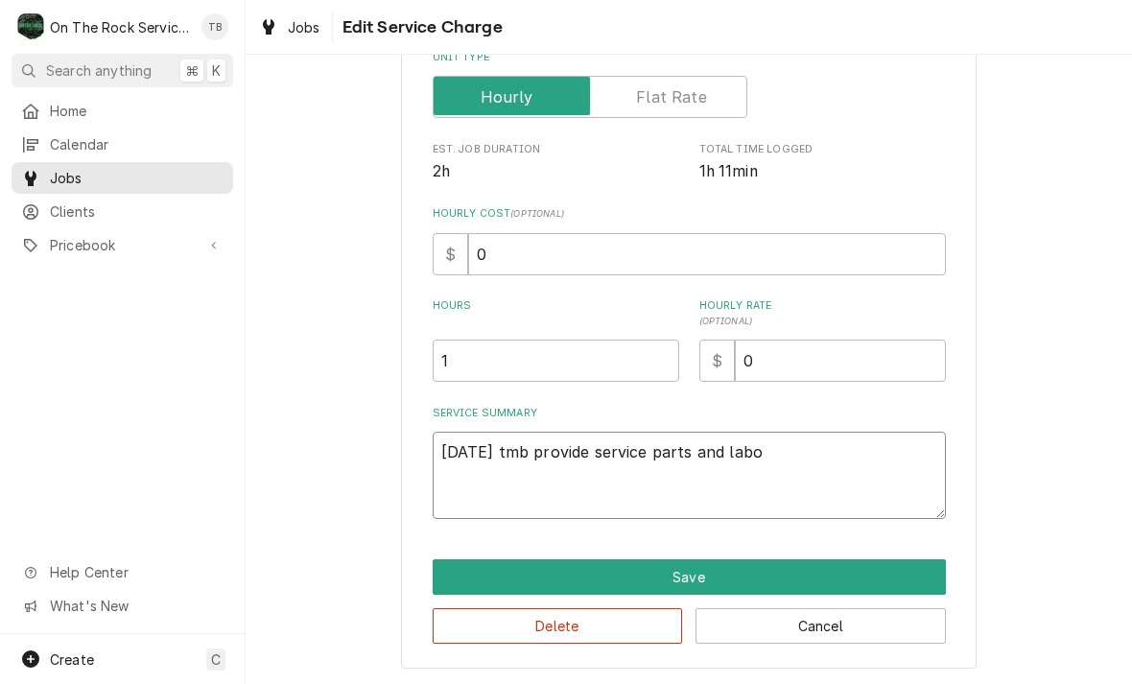
type textarea "x"
type textarea "9/5/25 tmb provide service parts and labor"
type textarea "x"
type textarea "9/5/25 tmb provide service parts and labor to"
type textarea "x"
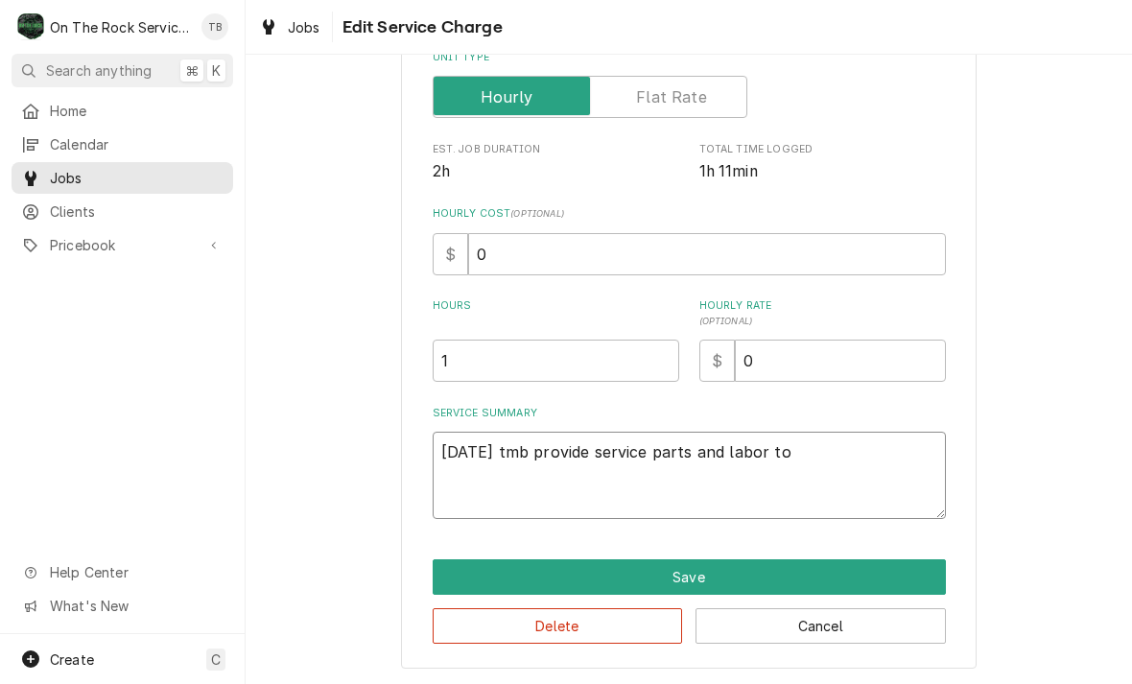
type textarea "9/5/25 tmb provide service parts and labor tod"
type textarea "x"
type textarea "9/5/25 tmb provide service parts and labor Tod"
type textarea "x"
type textarea "9/5/25 tmb provide service parts and labor Tod"
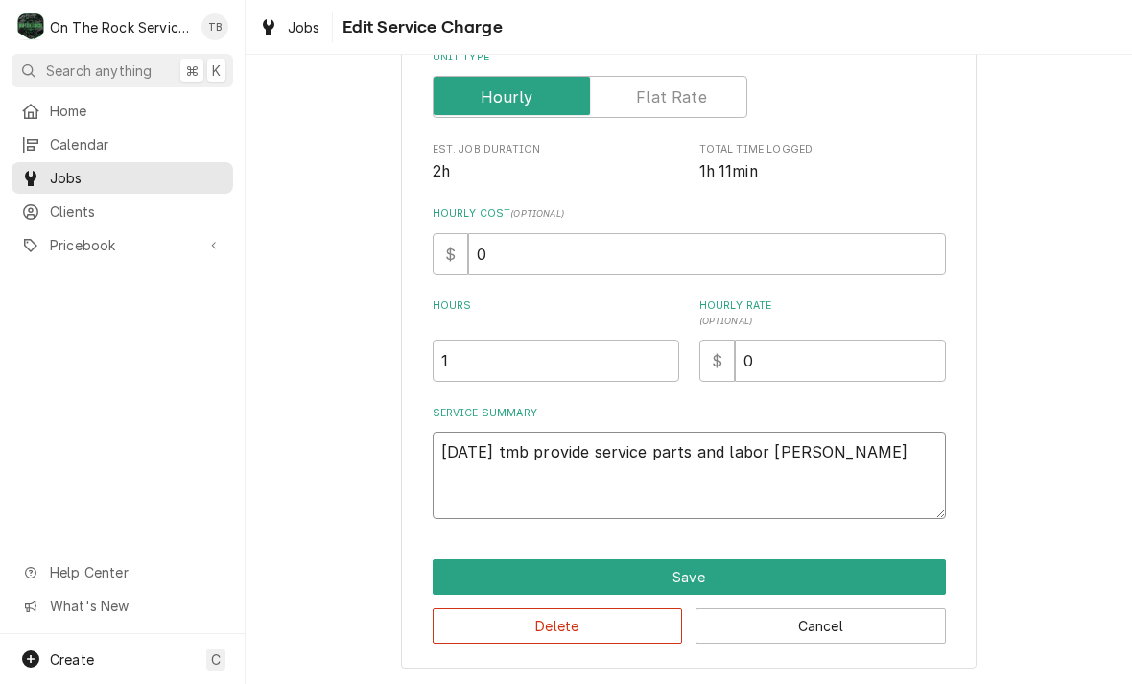
type textarea "x"
type textarea "9/5/25 tmb provide service parts and labor Tod"
type textarea "x"
type textarea "9/5/25 tmb provide service parts and labor To"
type textarea "x"
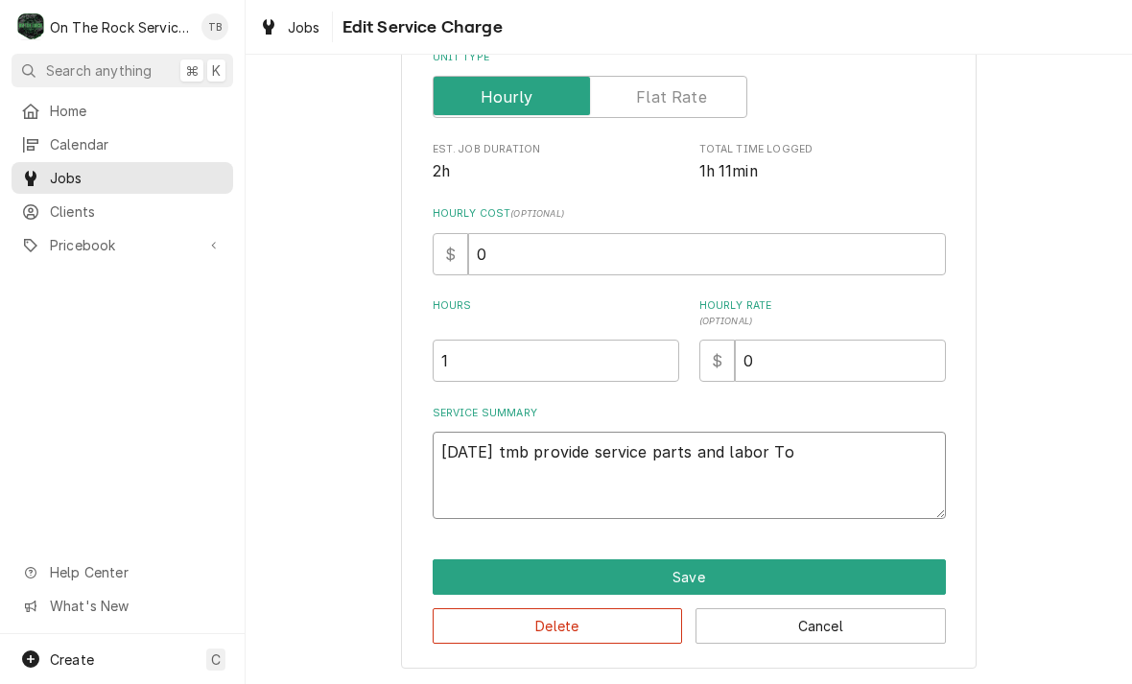
type textarea "9/5/25 tmb provide service parts and labor To"
type textarea "x"
type textarea "9/5/25 tmb provide service parts and labor To d"
type textarea "x"
type textarea "9/5/25 tmb provide service parts and labor To de"
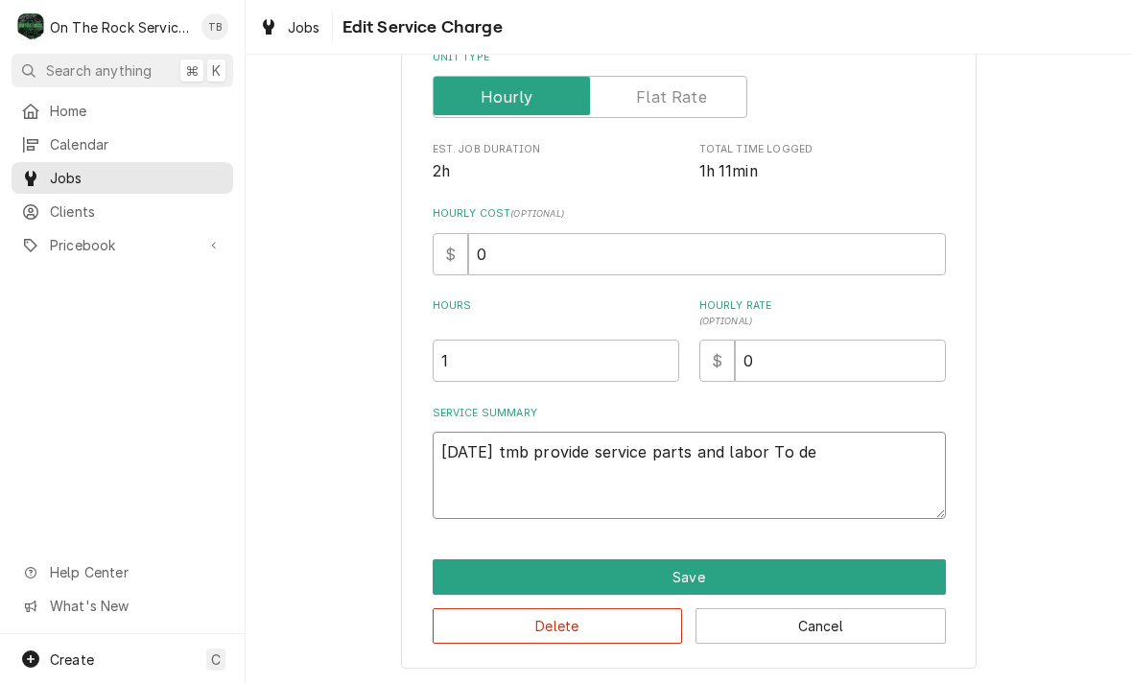
type textarea "x"
type textarea "9/5/25 tmb provide service parts and labor To det"
type textarea "x"
type textarea "9/5/25 tmb provide service parts and labor To dete"
type textarea "x"
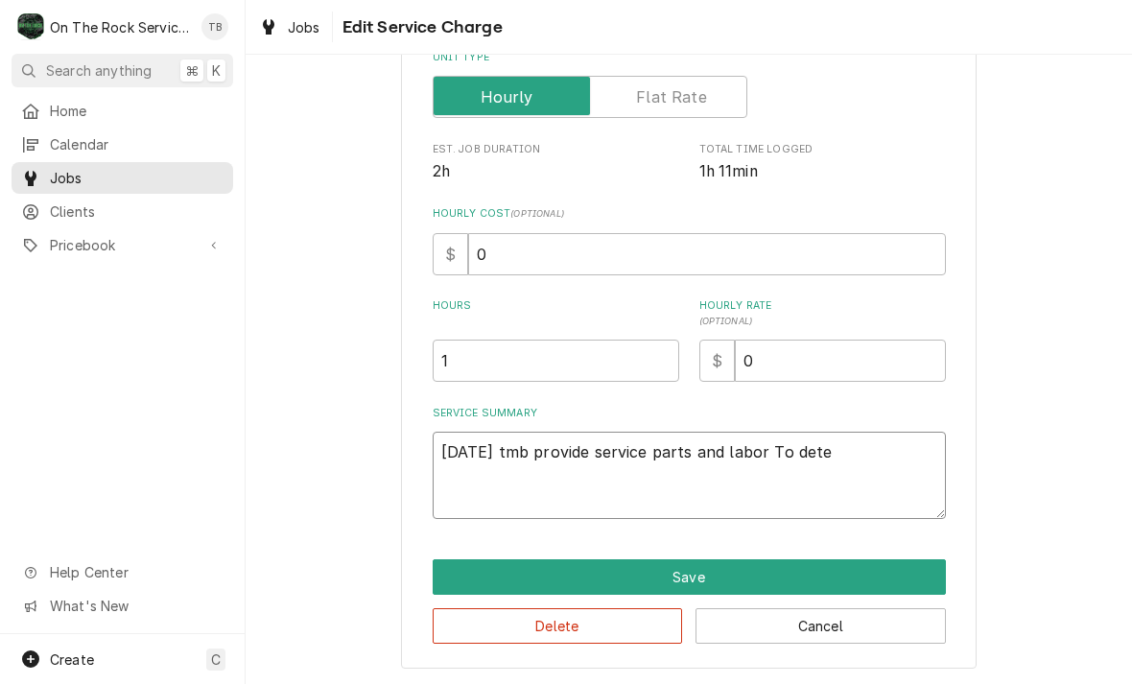
type textarea "9/5/25 tmb provide service parts and labor To deter"
type textarea "x"
type textarea "9/5/25 tmb provide service parts and labor To determ"
type textarea "x"
type textarea "9/5/25 tmb provide service parts and labor To determi"
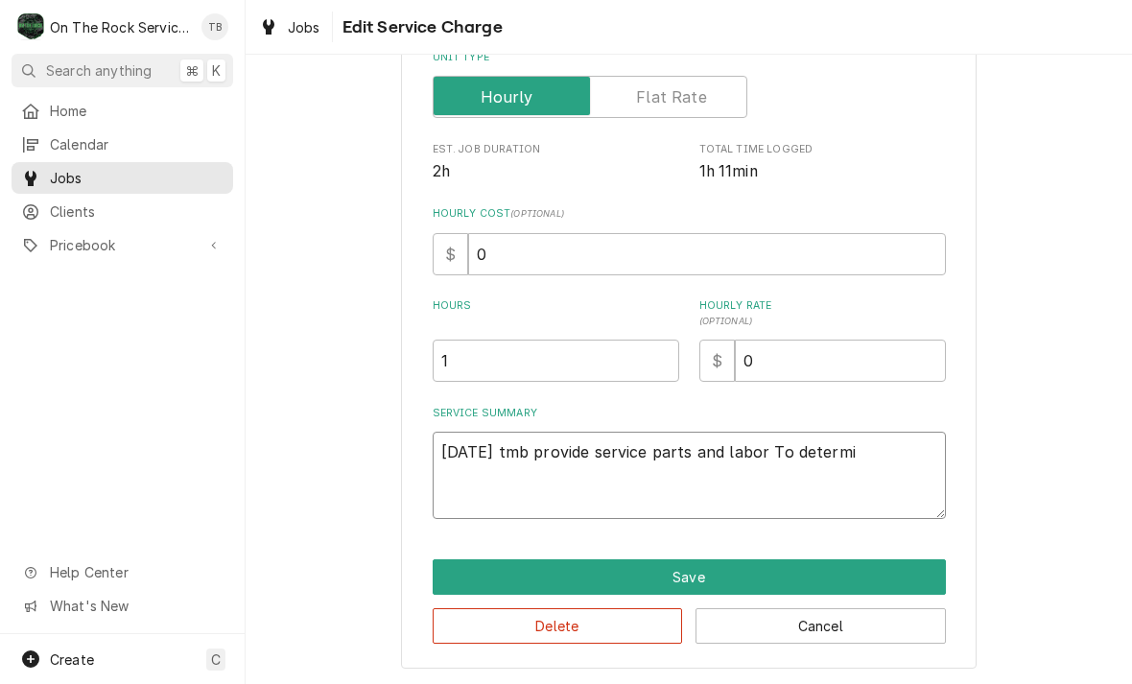
type textarea "x"
type textarea "9/5/25 tmb provide service parts and labor To determin"
type textarea "x"
type textarea "9/5/25 tmb provide service parts and labor To determine"
type textarea "x"
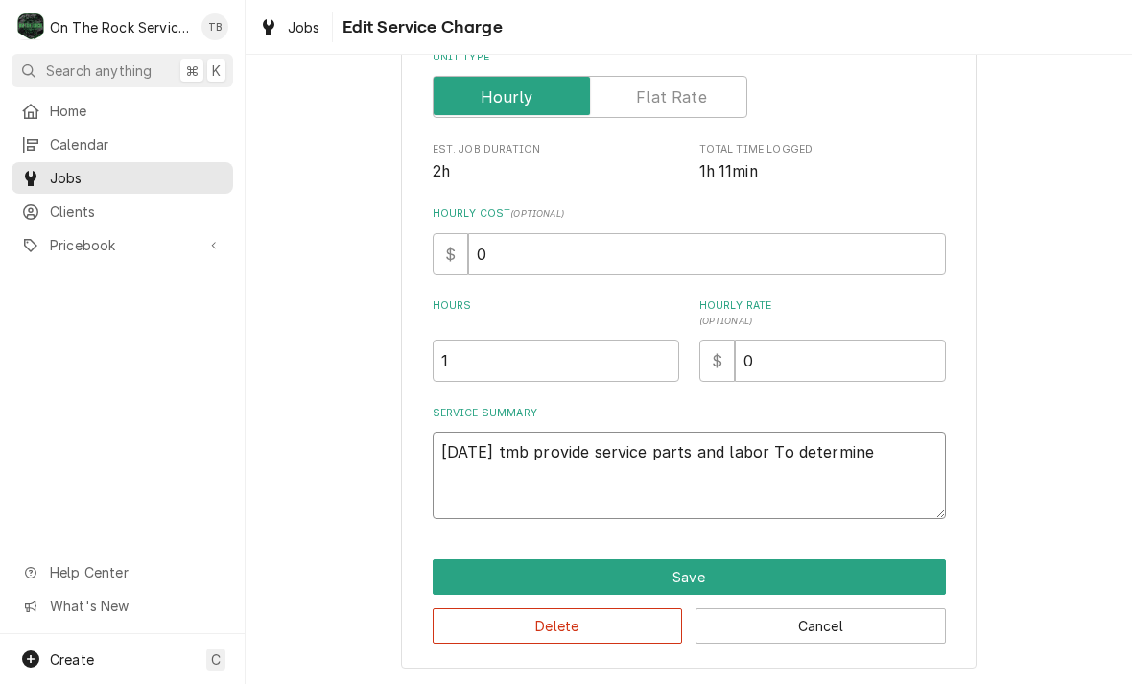
type textarea "9/5/25 tmb provide service parts and labor To determine"
type textarea "x"
type textarea "9/5/25 tmb provide service parts and labor To determine t"
type textarea "x"
type textarea "9/5/25 tmb provide service parts and labor To determine th"
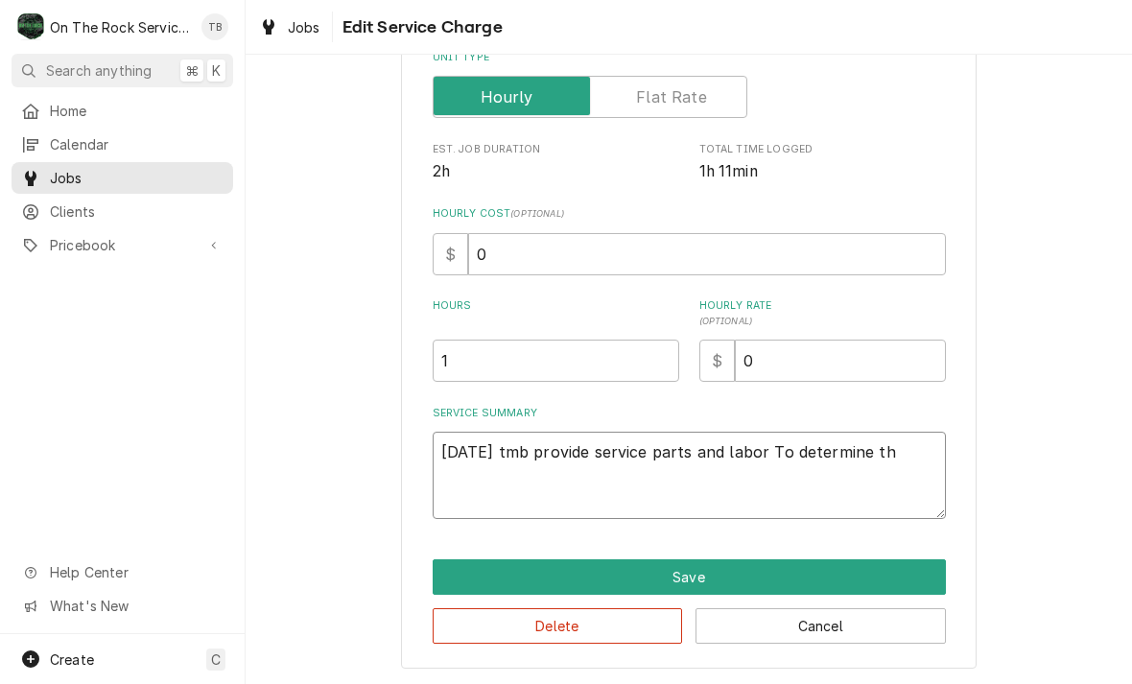
type textarea "x"
type textarea "9/5/25 tmb provide service parts and labor To determine tha"
type textarea "x"
type textarea "9/5/25 tmb provide service parts and labor To determine that"
type textarea "x"
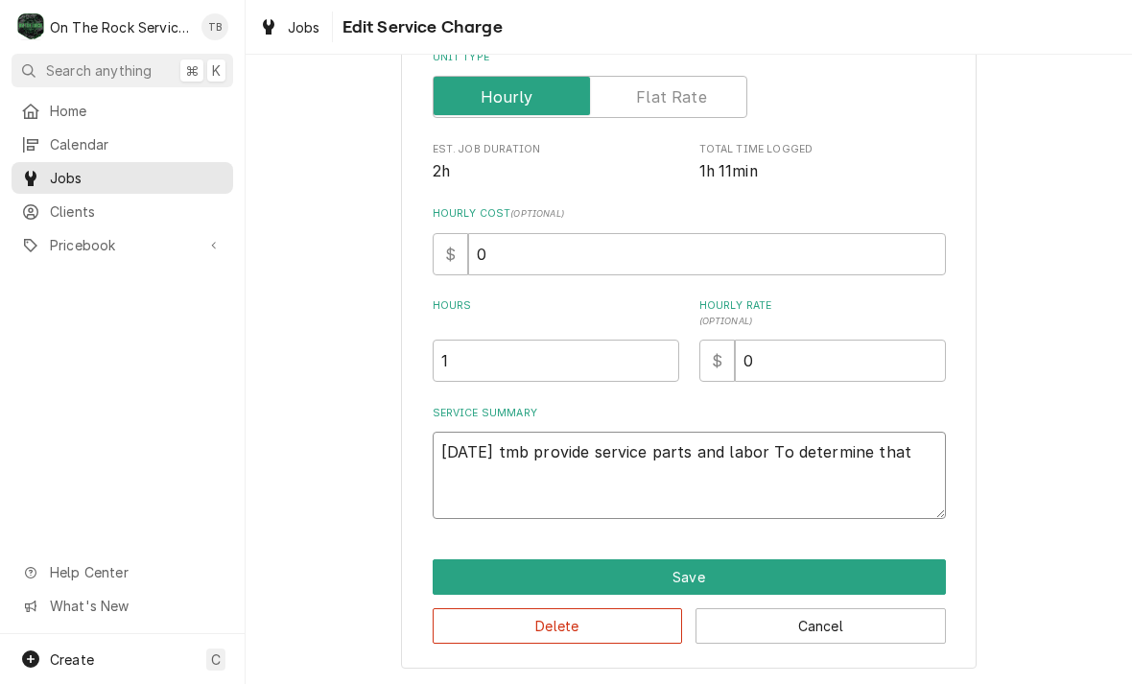
type textarea "9/5/25 tmb provide service parts and labor To determine that"
type textarea "x"
type textarea "9/5/25 tmb provide service parts and labor To determine that up"
type textarea "x"
type textarea "9/5/25 tmb provide service parts and labor To determine that upo"
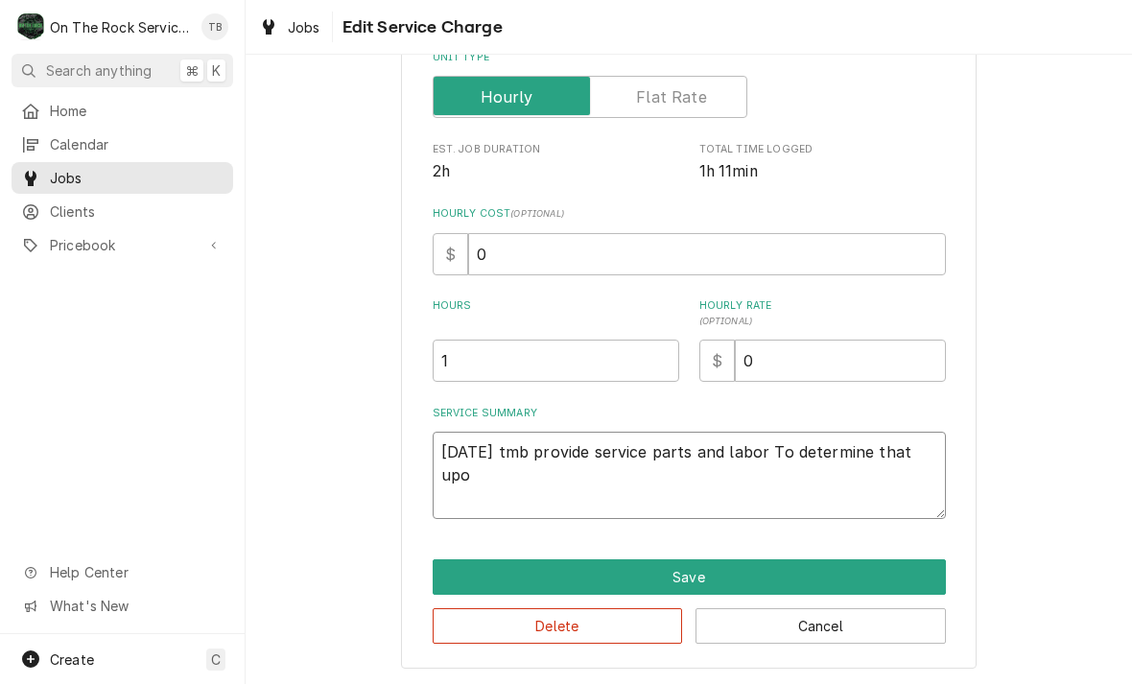
type textarea "x"
type textarea "9/5/25 tmb provide service parts and labor To determine that upon"
type textarea "x"
type textarea "9/5/25 tmb provide service parts and labor To determine that upon"
type textarea "x"
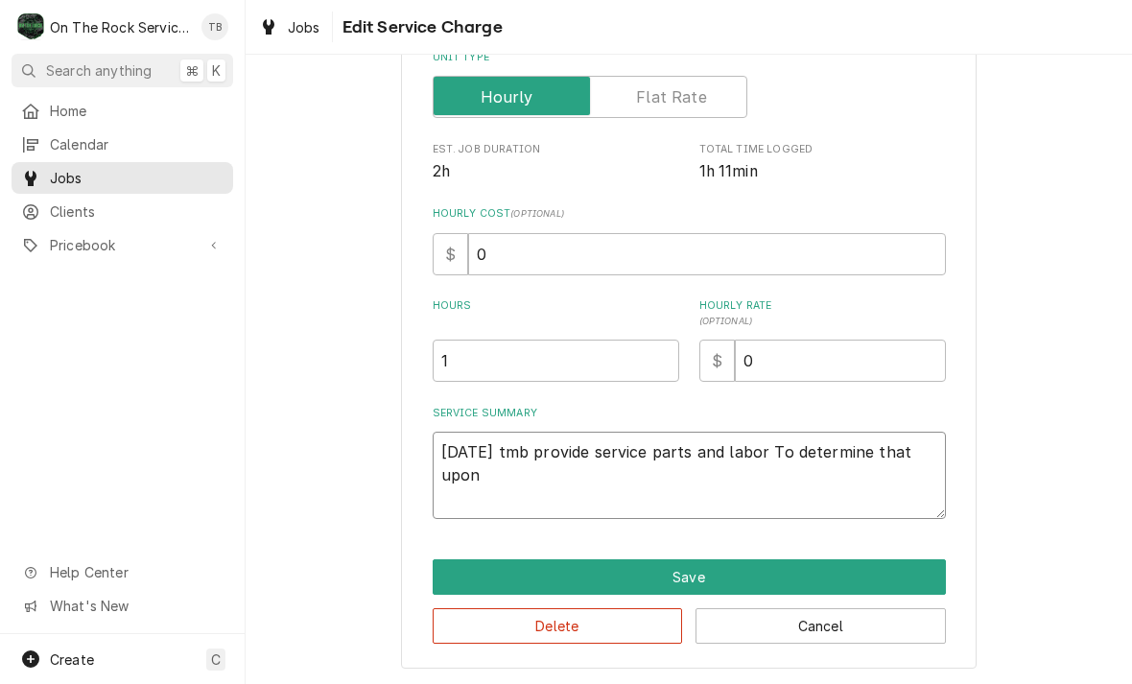
type textarea "9/5/25 tmb provide service parts and labor To determine that upon a"
type textarea "x"
type textarea "9/5/25 tmb provide service parts and labor To determine that upon ar"
type textarea "x"
type textarea "9/5/25 tmb provide service parts and labor To determine that upon arr"
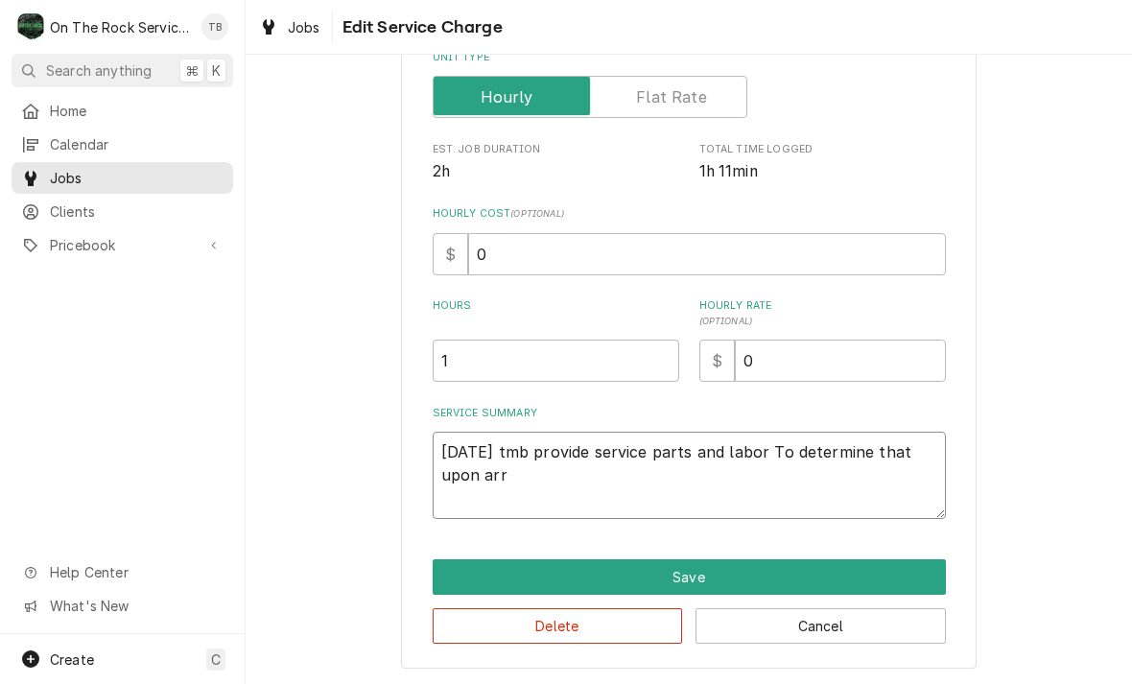
type textarea "x"
type textarea "9/5/25 tmb provide service parts and labor To determine that upon arri"
type textarea "x"
type textarea "9/5/25 tmb provide service parts and labor To determine that upon arriva"
type textarea "x"
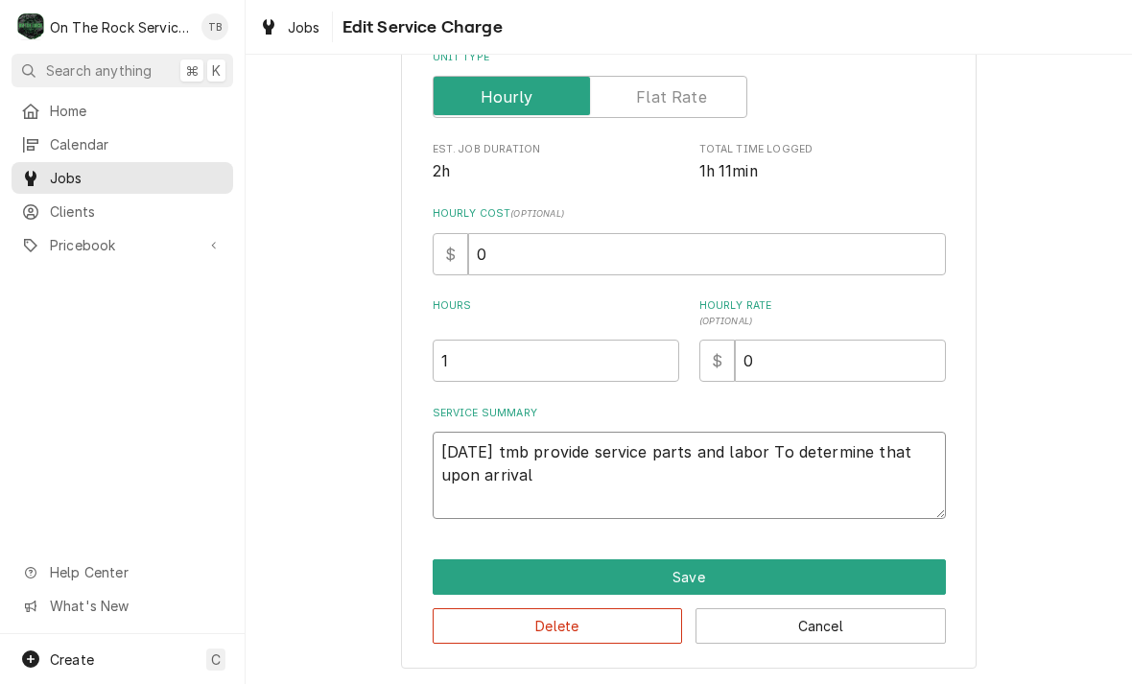
type textarea "9/5/25 tmb provide service parts and labor To determine that upon arrival"
type textarea "x"
type textarea "9/5/25 tmb provide service parts and labor To determine that upon arrival u"
type textarea "x"
type textarea "9/5/25 tmb provide service parts and labor To determine that upon arrival uni"
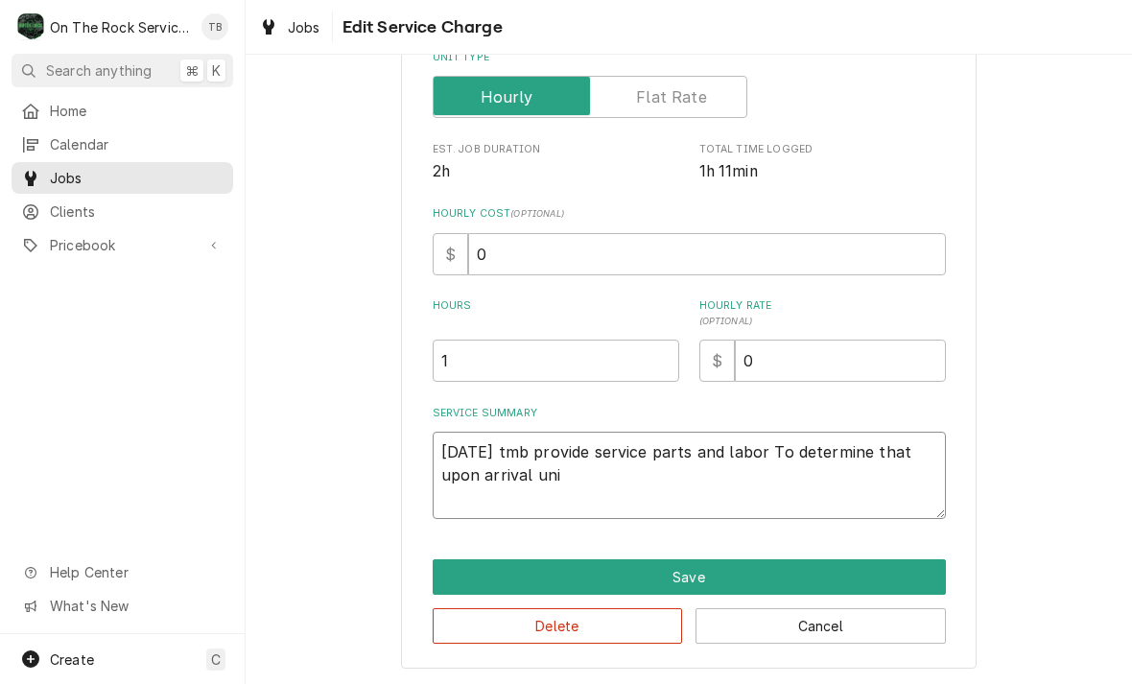
type textarea "x"
type textarea "9/5/25 tmb provide service parts and labor To determine that upon arrival unit"
type textarea "x"
type textarea "9/5/25 tmb provide service parts and labor To determine that upon arrival unit"
type textarea "x"
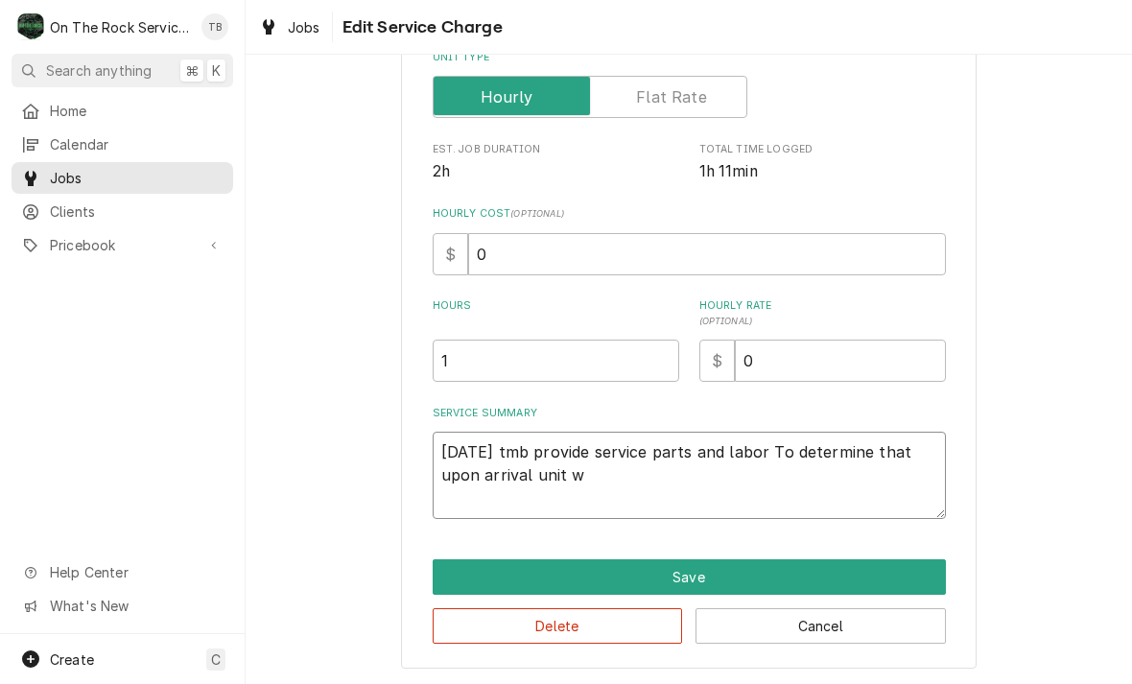
type textarea "9/5/25 tmb provide service parts and labor To determine that upon arrival unit …"
type textarea "x"
type textarea "9/5/25 tmb provide service parts and labor To determine that upon arrival unit …"
type textarea "x"
type textarea "9/5/25 tmb provide service parts and labor To determine that upon arrival unit …"
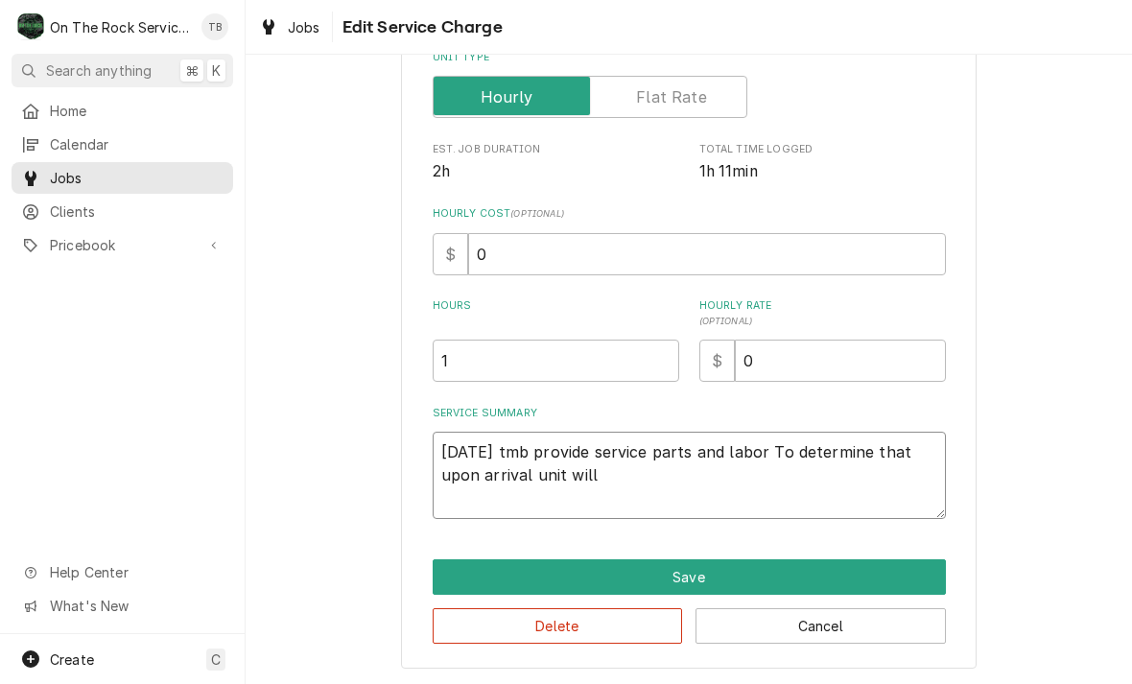
type textarea "x"
type textarea "9/5/25 tmb provide service parts and labor To determine that upon arrival unit …"
type textarea "x"
type textarea "9/5/25 tmb provide service parts and labor To determine that upon arrival unit …"
type textarea "x"
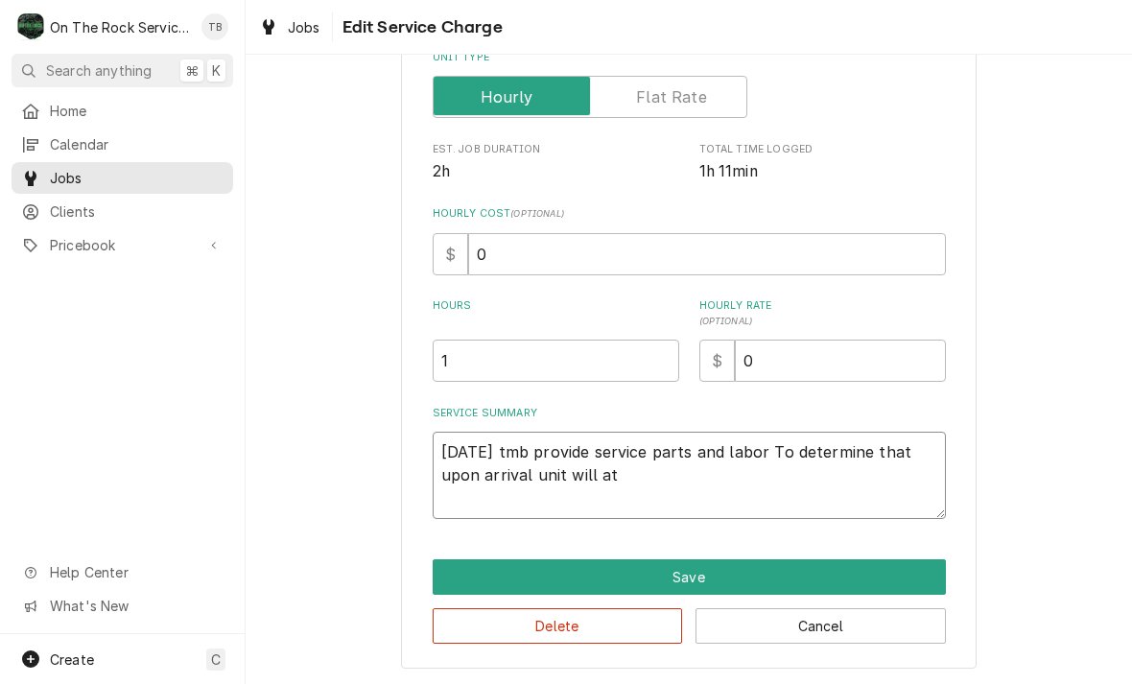
type textarea "9/5/25 tmb provide service parts and labor To determine that upon arrival unit …"
type textarea "x"
type textarea "9/5/25 tmb provide service parts and labor To determine that upon arrival unit …"
type textarea "x"
type textarea "9/5/25 tmb provide service parts and labor To determine that upon arrival unit …"
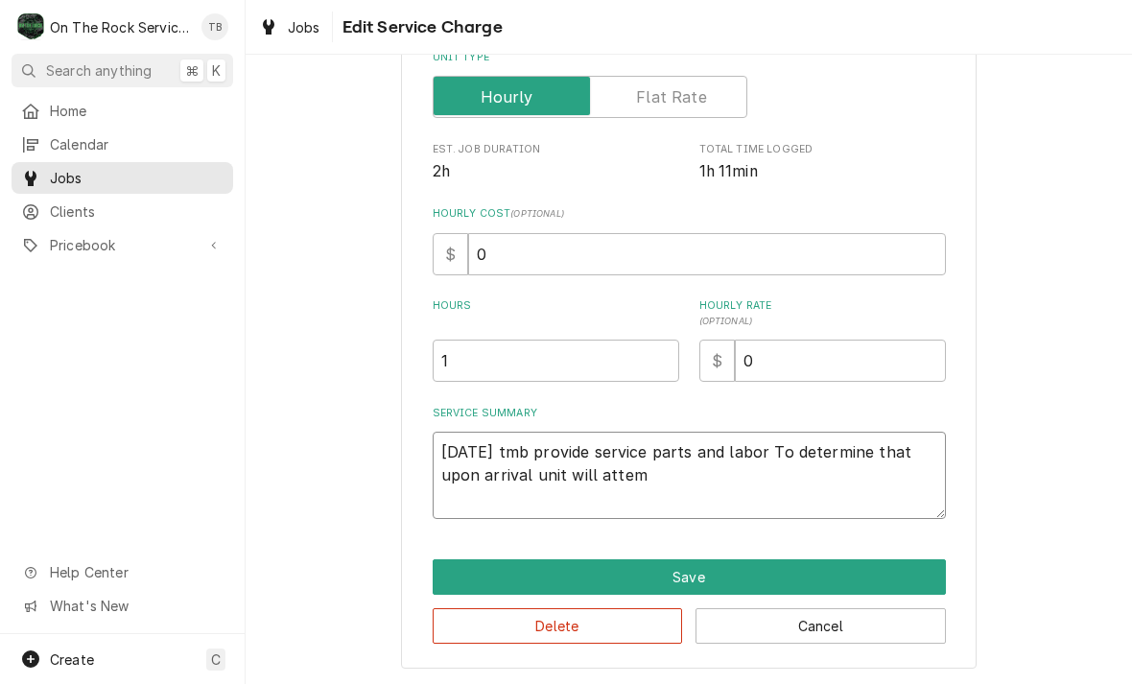
type textarea "x"
type textarea "9/5/25 tmb provide service parts and labor To determine that upon arrival unit …"
type textarea "x"
type textarea "9/5/25 tmb provide service parts and labor To determine that upon arrival unit …"
type textarea "x"
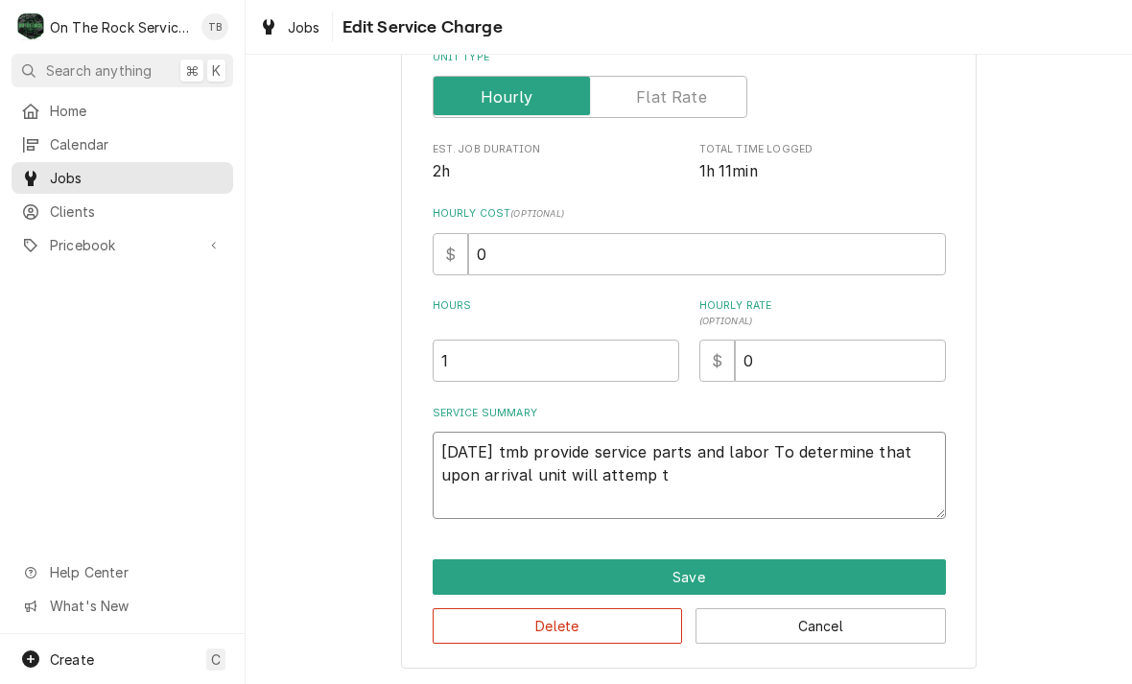
type textarea "9/5/25 tmb provide service parts and labor To determine that upon arrival unit …"
type textarea "x"
type textarea "9/5/25 tmb provide service parts and labor To determine that upon arrival unit …"
type textarea "x"
type textarea "9/5/25 tmb provide service parts and labor To determine that upon arrival unit …"
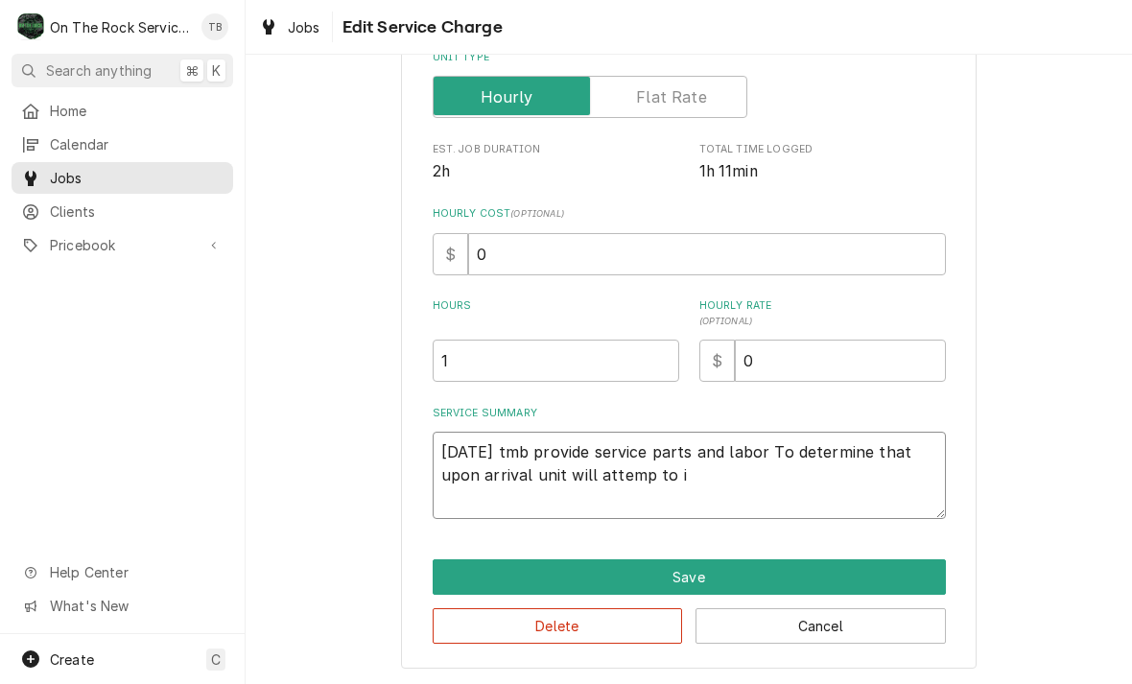
type textarea "x"
type textarea "9/5/25 tmb provide service parts and labor To determine that upon arrival unit …"
type textarea "x"
type textarea "9/5/25 tmb provide service parts and labor To determine that upon arrival unit …"
type textarea "x"
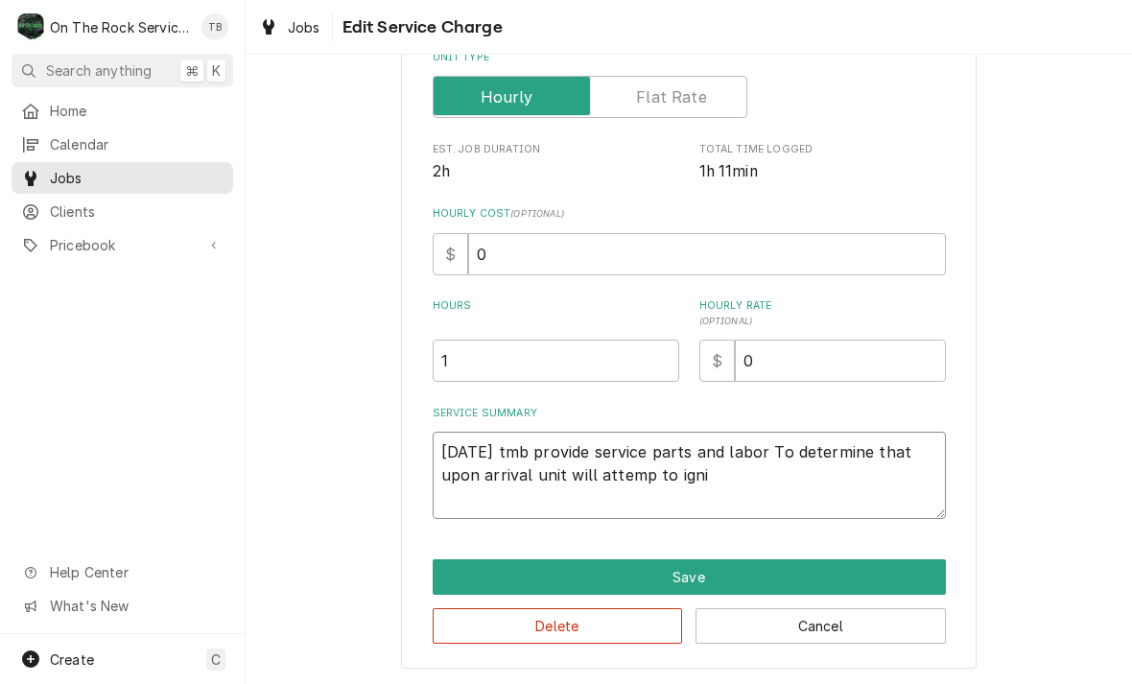
type textarea "9/5/25 tmb provide service parts and labor To determine that upon arrival unit …"
type textarea "x"
type textarea "9/5/25 tmb provide service parts and labor To determine that upon arrival unit …"
type textarea "x"
type textarea "9/5/25 tmb provide service parts and labor To determine that upon arrival unit …"
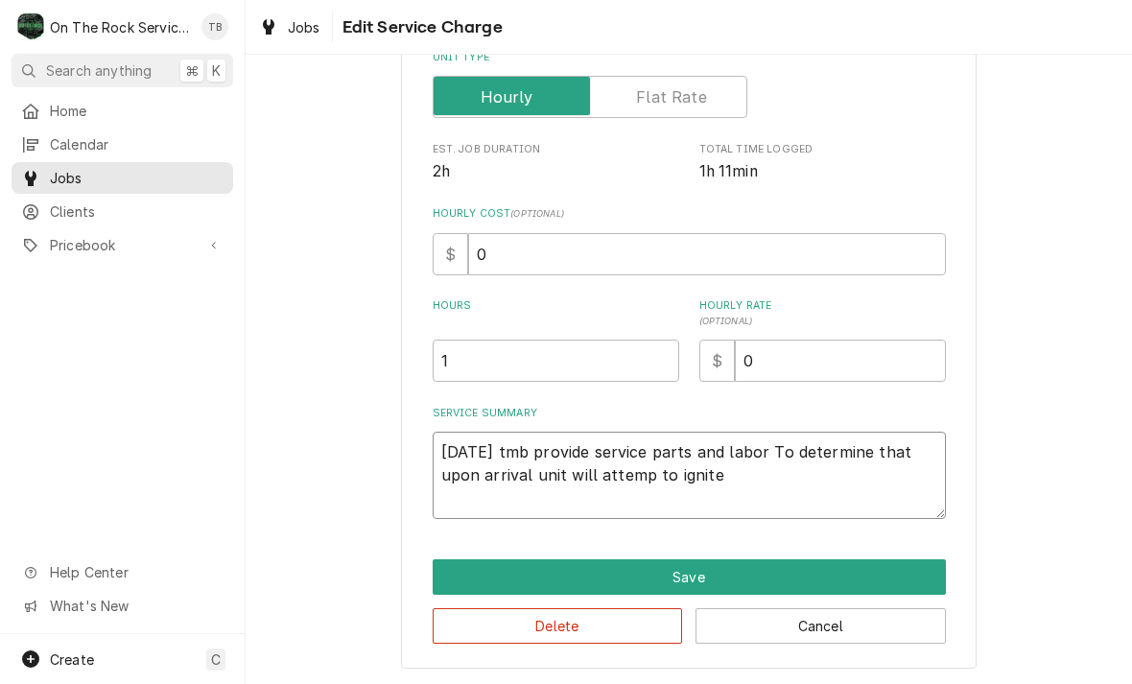
type textarea "x"
type textarea "9/5/25 tmb provide service parts and labor To determine that upon arrival unit …"
type textarea "x"
type textarea "9/5/25 tmb provide service parts and labor To determine that upon arrival unit …"
type textarea "x"
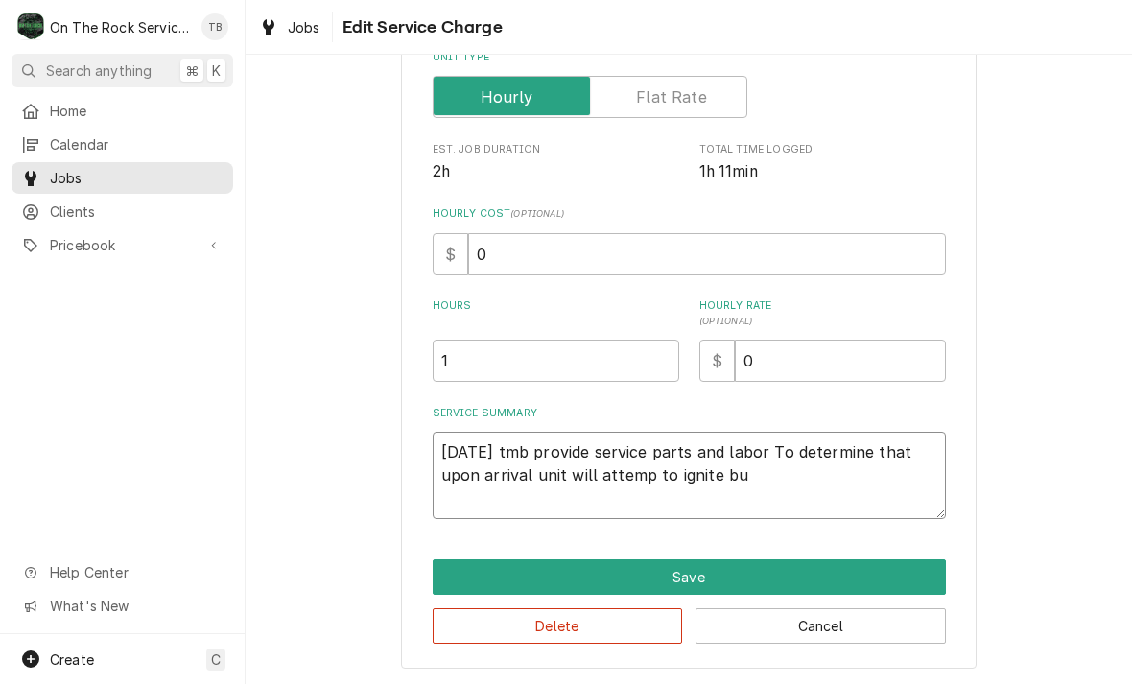
type textarea "9/5/25 tmb provide service parts and labor To determine that upon arrival unit …"
type textarea "x"
type textarea "9/5/25 tmb provide service parts and labor To determine that upon arrival unit …"
type textarea "x"
type textarea "9/5/25 tmb provide service parts and labor To determine that upon arrival unit …"
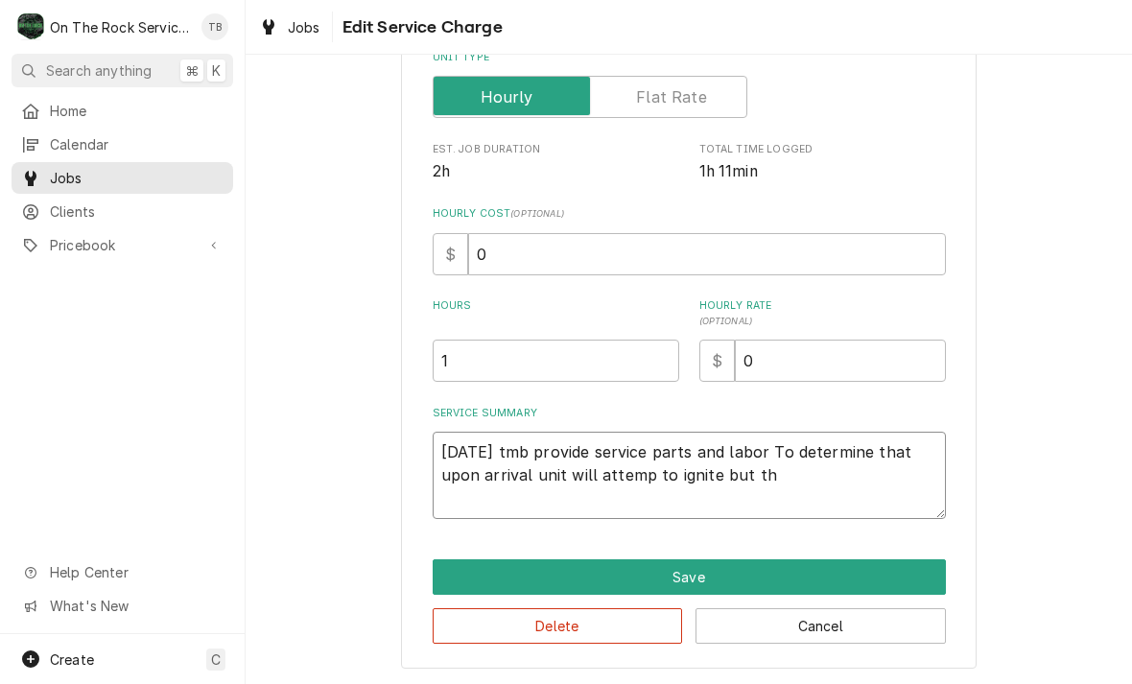
type textarea "x"
type textarea "9/5/25 tmb provide service parts and labor To determine that upon arrival unit …"
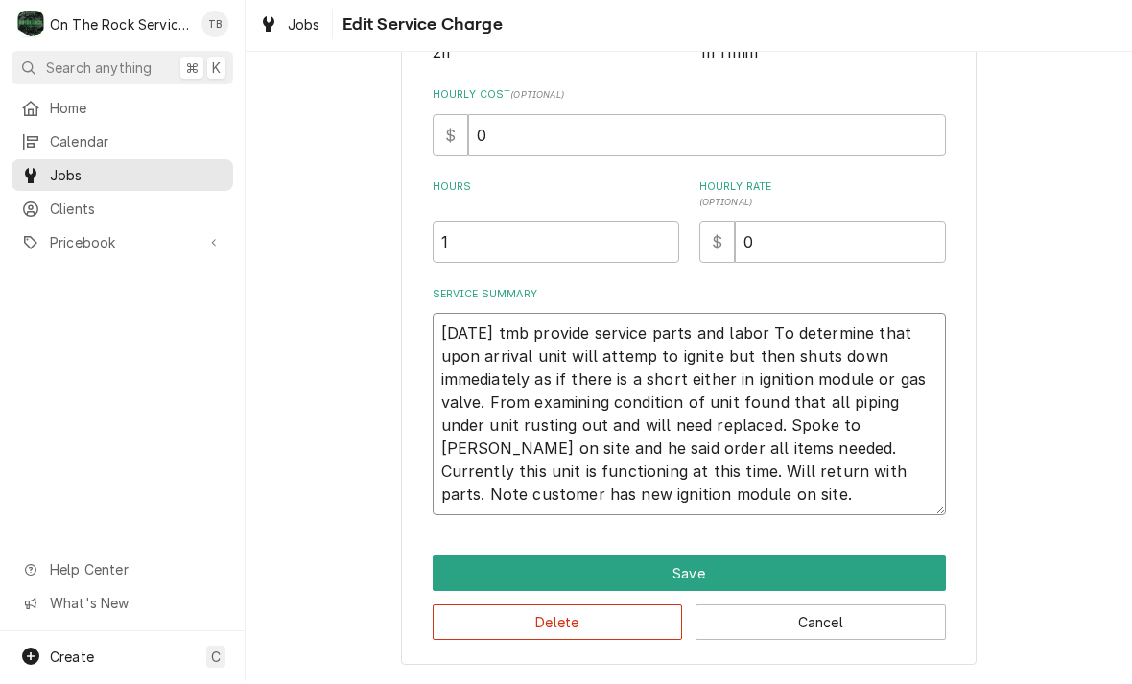
scroll to position [407, 0]
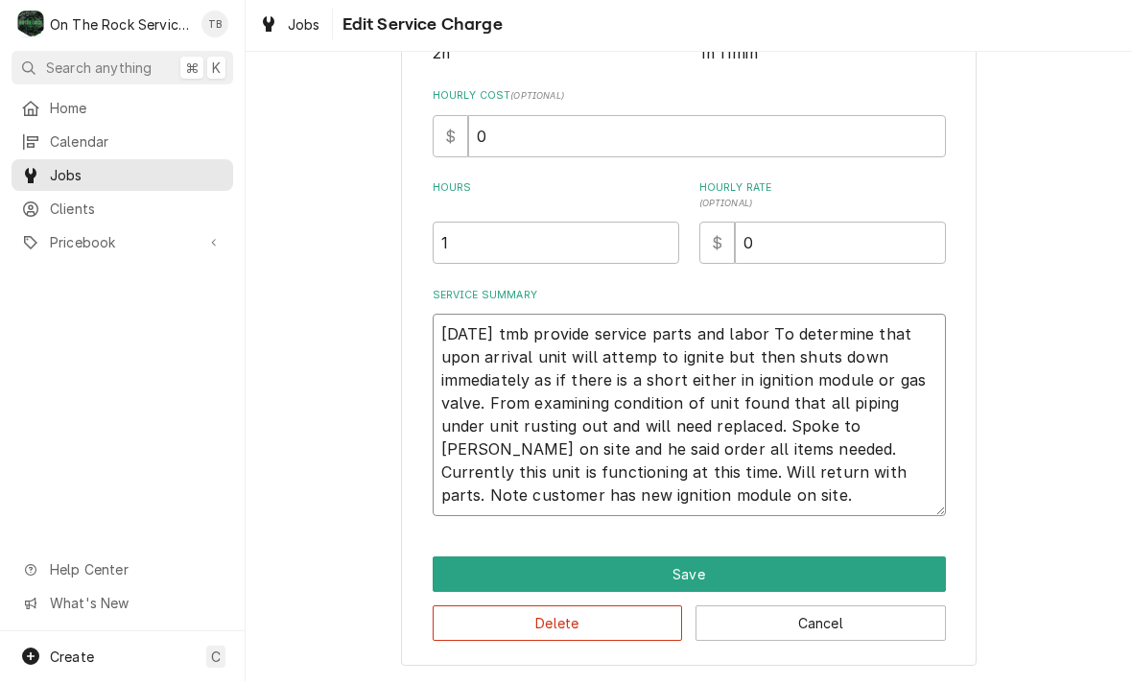
click at [567, 507] on textarea "[DATE] tmb provide service parts and labor To determine that upon arrival unit …" at bounding box center [689, 418] width 513 height 202
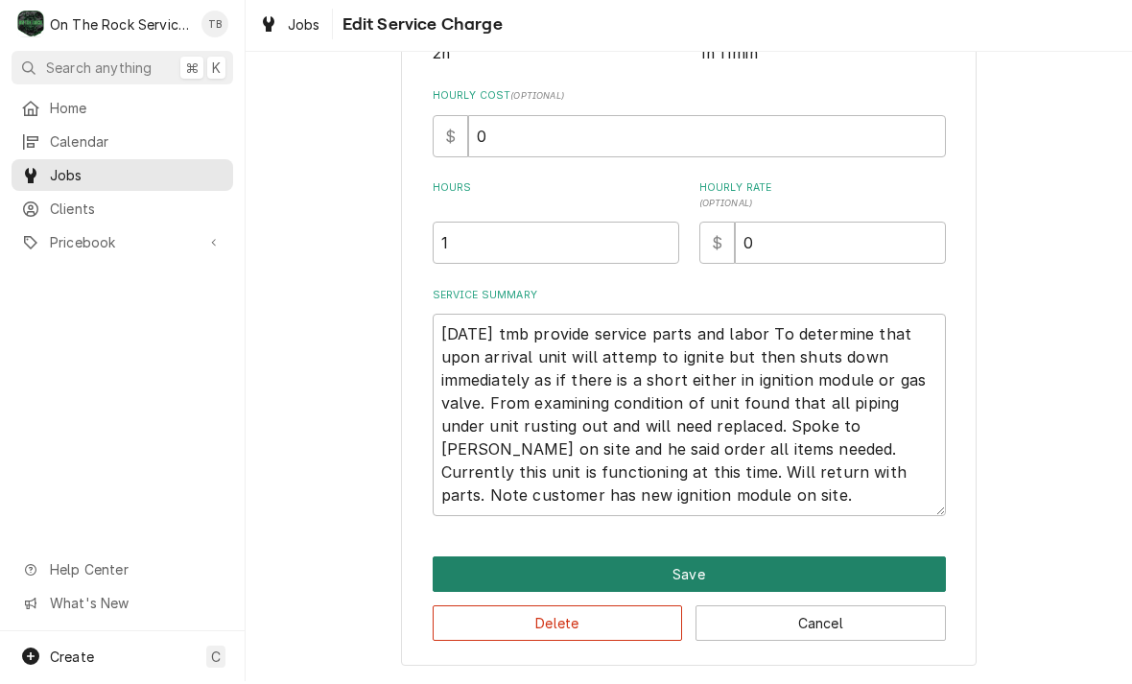
click at [651, 565] on button "Save" at bounding box center [689, 576] width 513 height 35
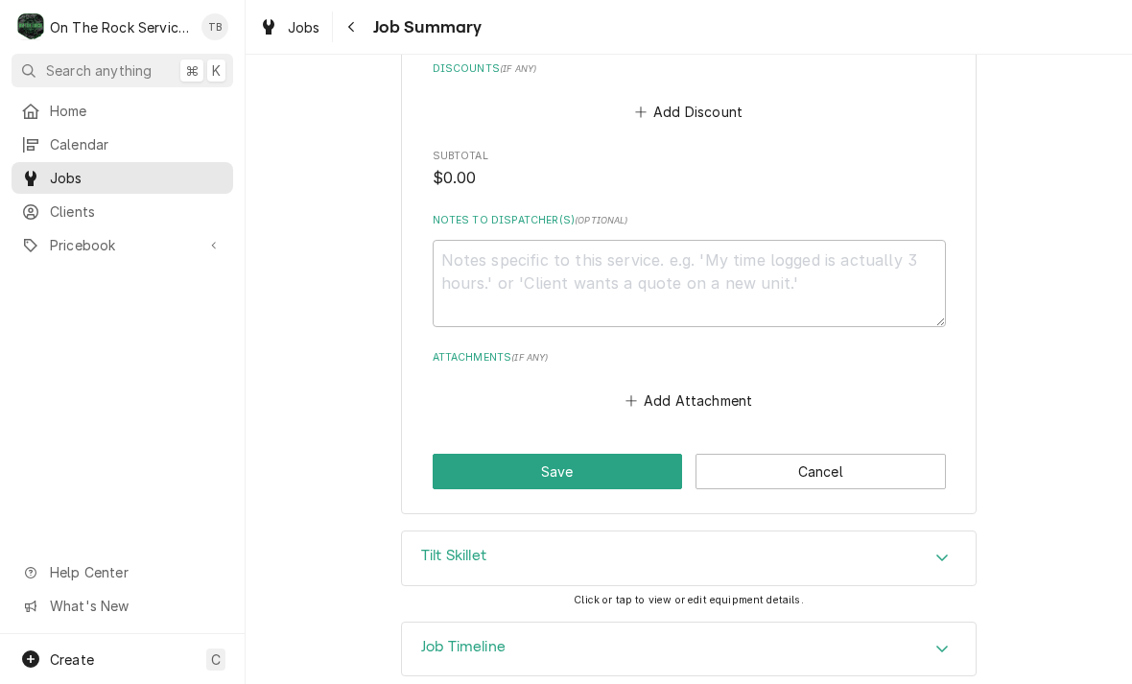
scroll to position [1179, 0]
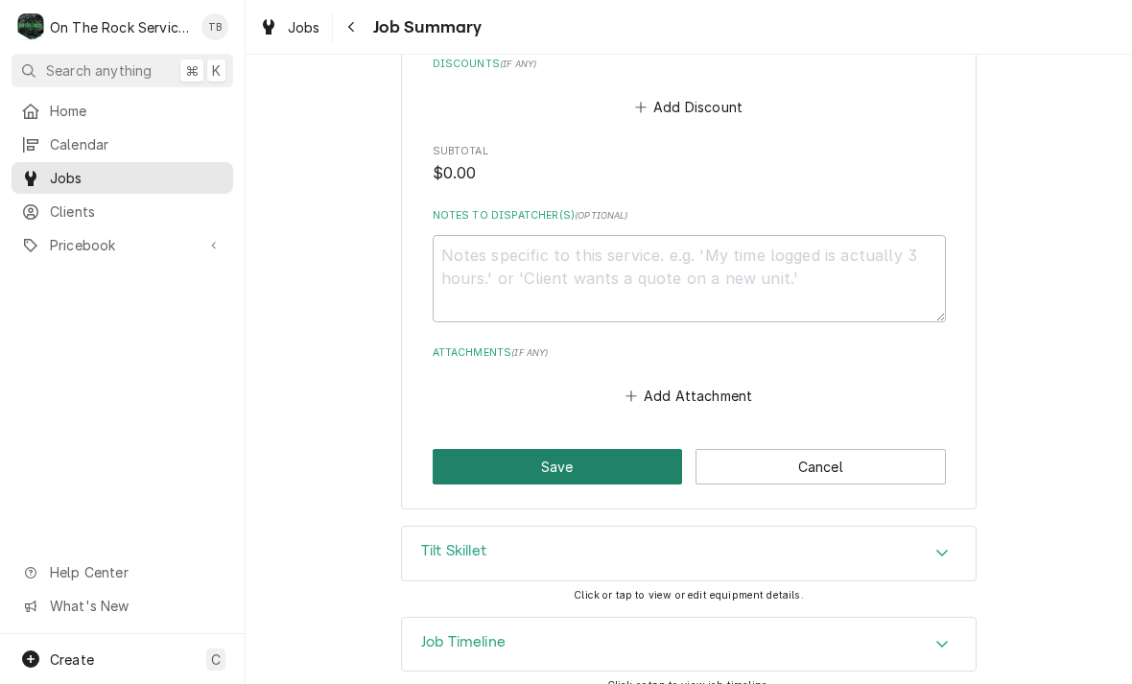
click at [596, 465] on button "Save" at bounding box center [558, 466] width 250 height 35
